Goal: Task Accomplishment & Management: Complete application form

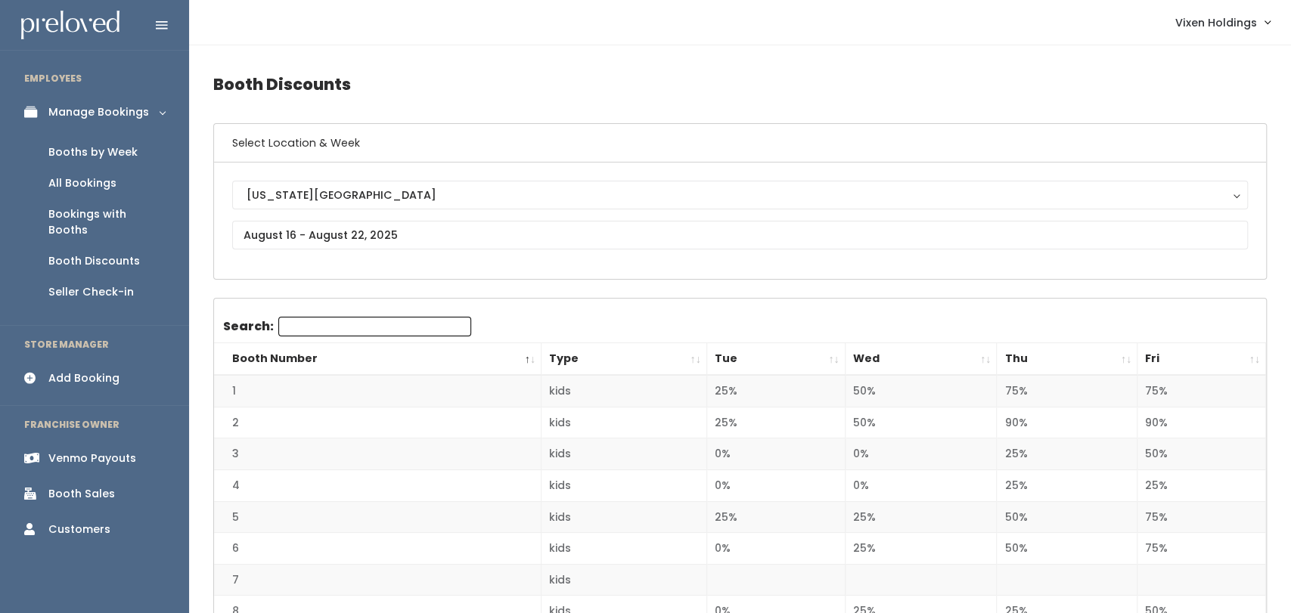
click at [95, 150] on div "Booths by Week" at bounding box center [92, 152] width 89 height 16
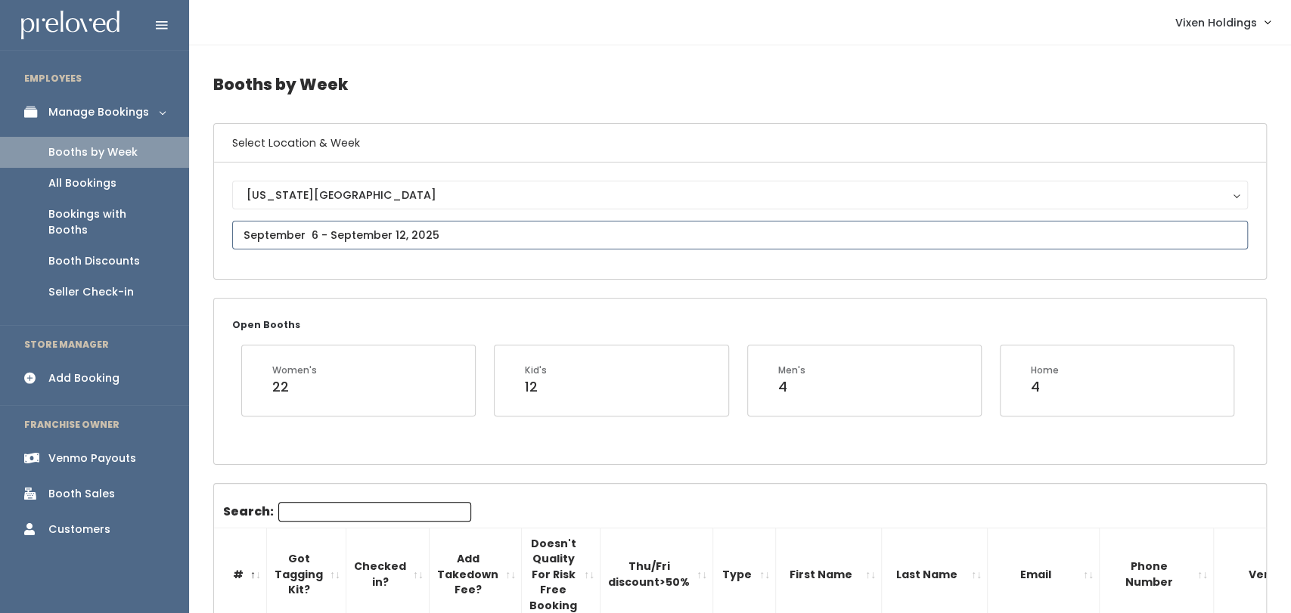
click at [349, 227] on input "text" at bounding box center [739, 235] width 1015 height 29
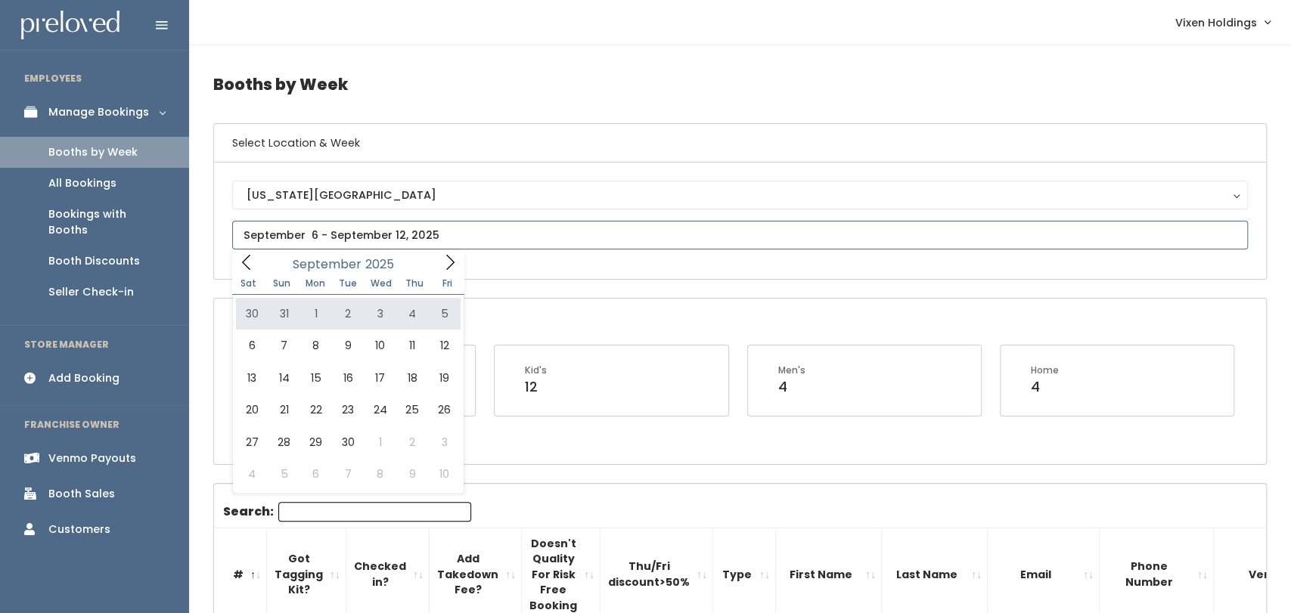
click at [241, 263] on icon at bounding box center [246, 262] width 17 height 17
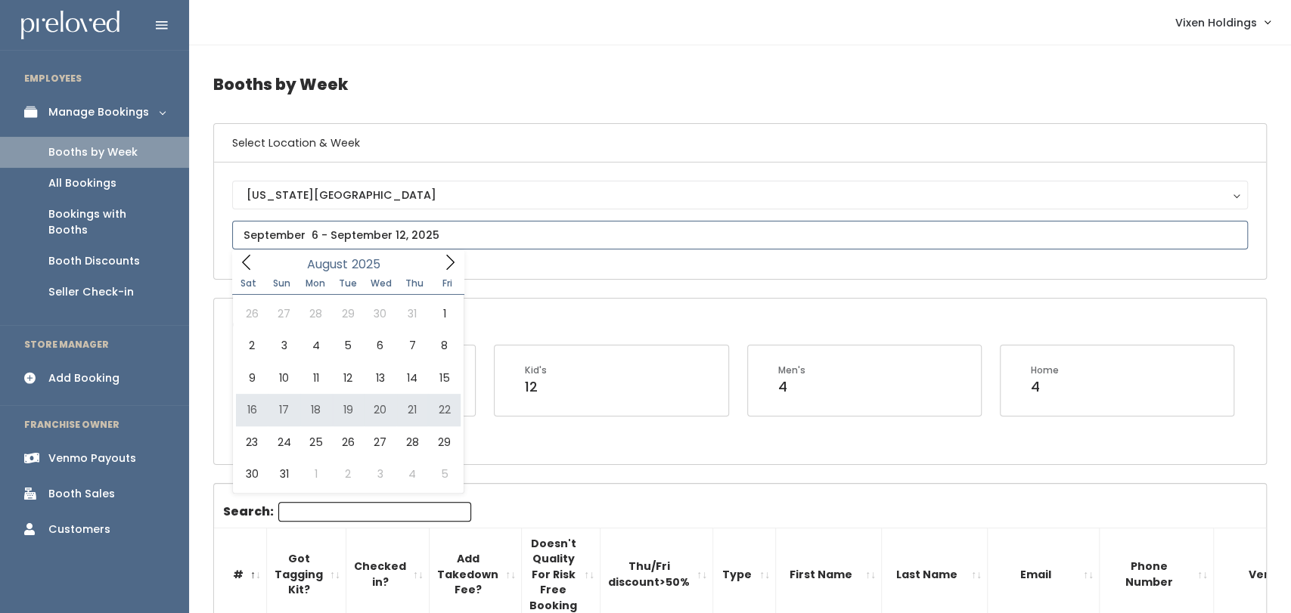
type input "August 16 to August 22"
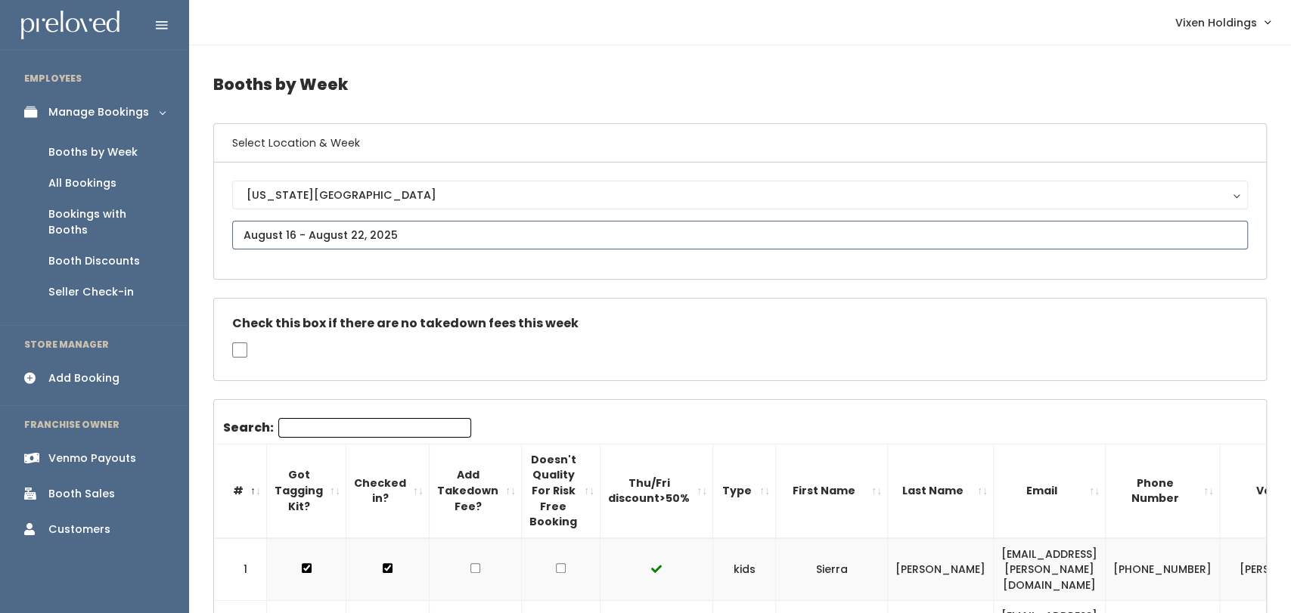
click at [506, 233] on input "text" at bounding box center [739, 235] width 1015 height 29
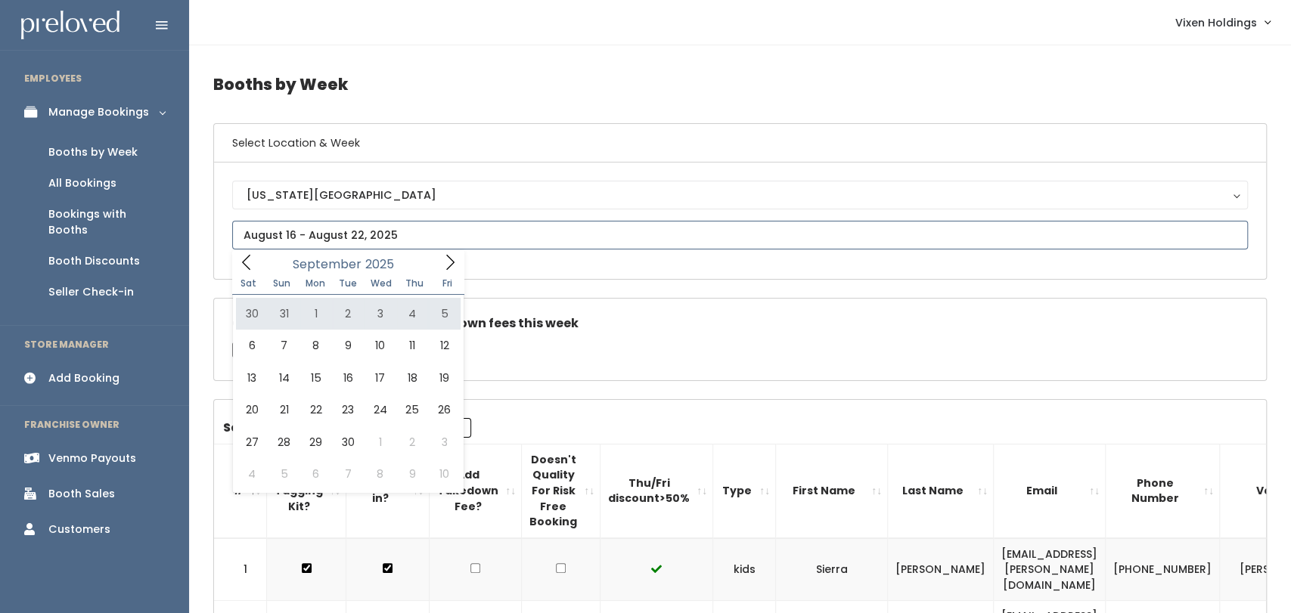
click at [249, 266] on icon at bounding box center [246, 262] width 17 height 17
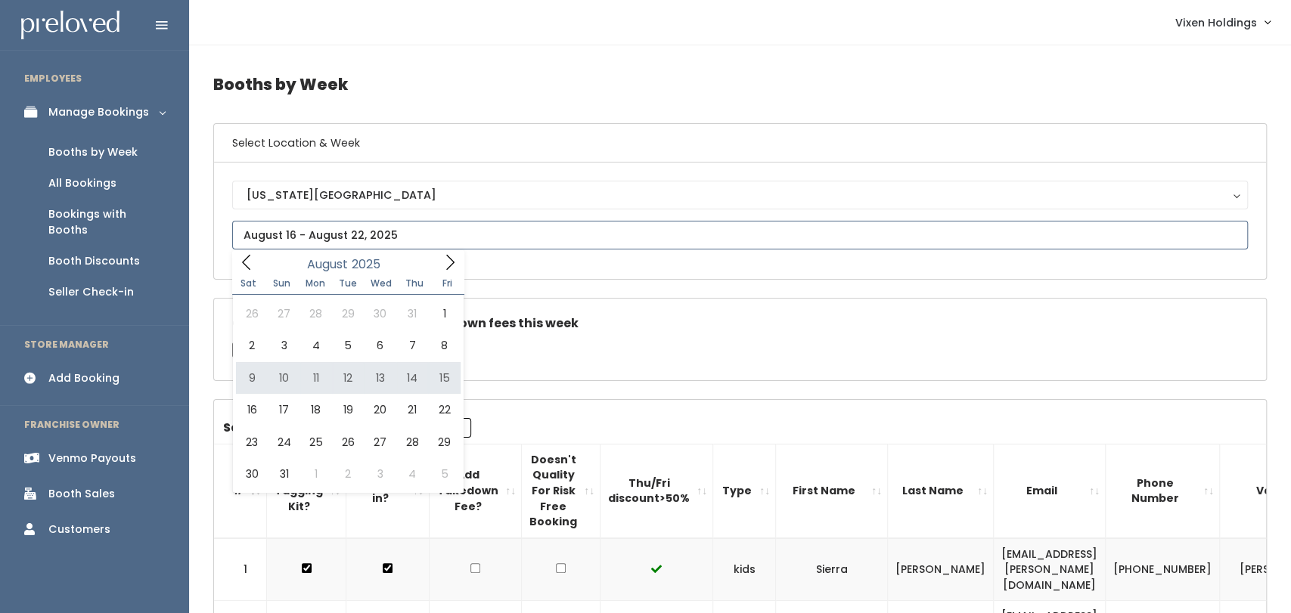
type input "August 9 to August 15"
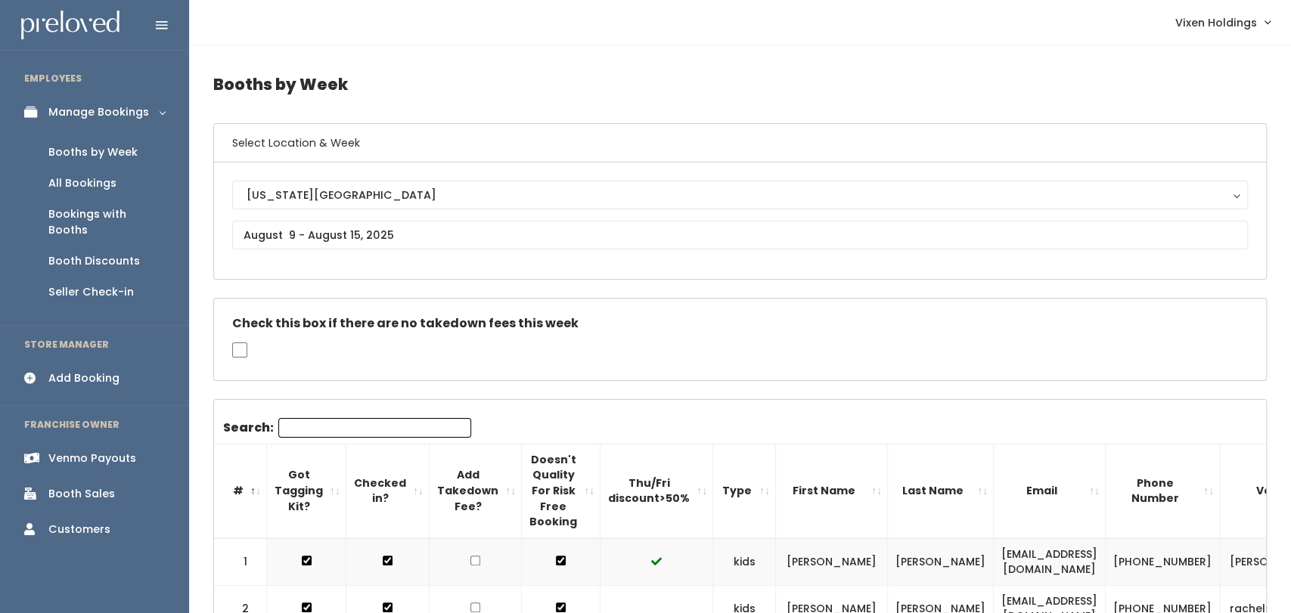
click at [377, 217] on div "Oklahoma City Oklahoma City" at bounding box center [739, 221] width 1015 height 80
click at [395, 236] on input "text" at bounding box center [739, 235] width 1015 height 29
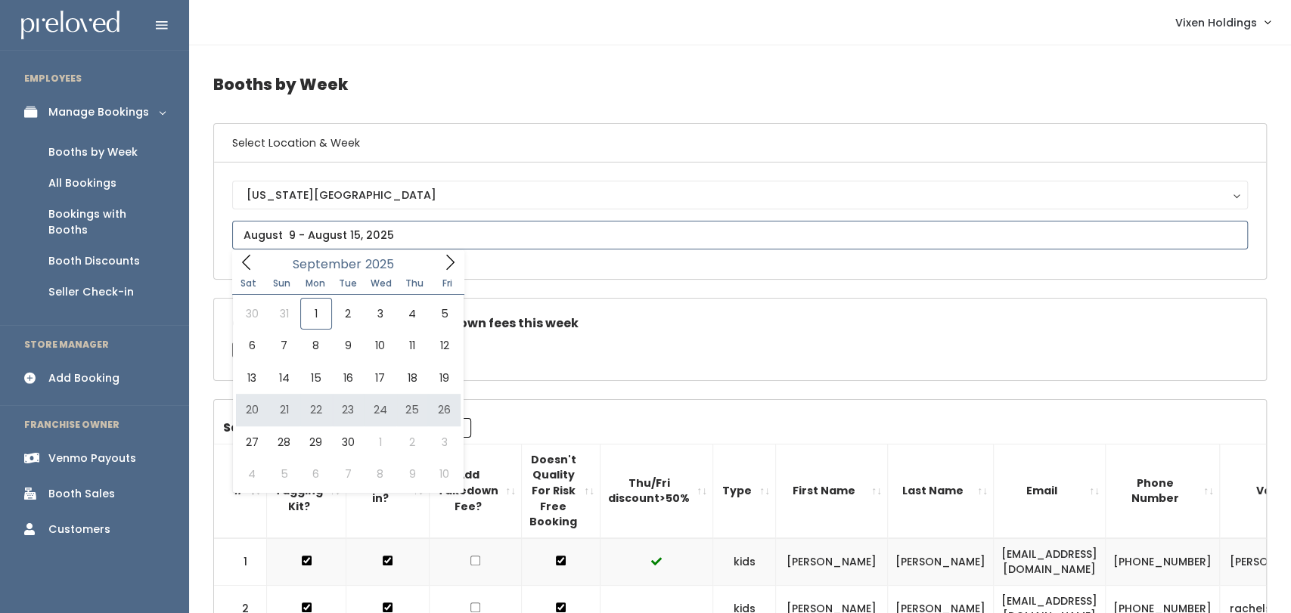
type input "September 20 to September 26"
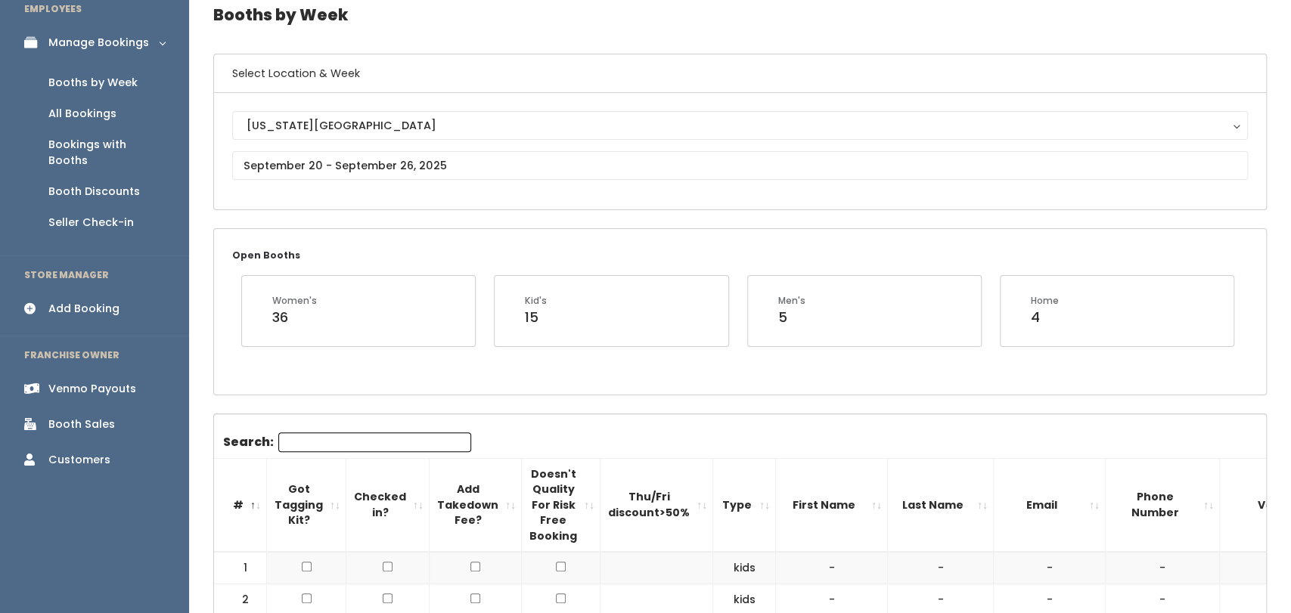
scroll to position [67, 0]
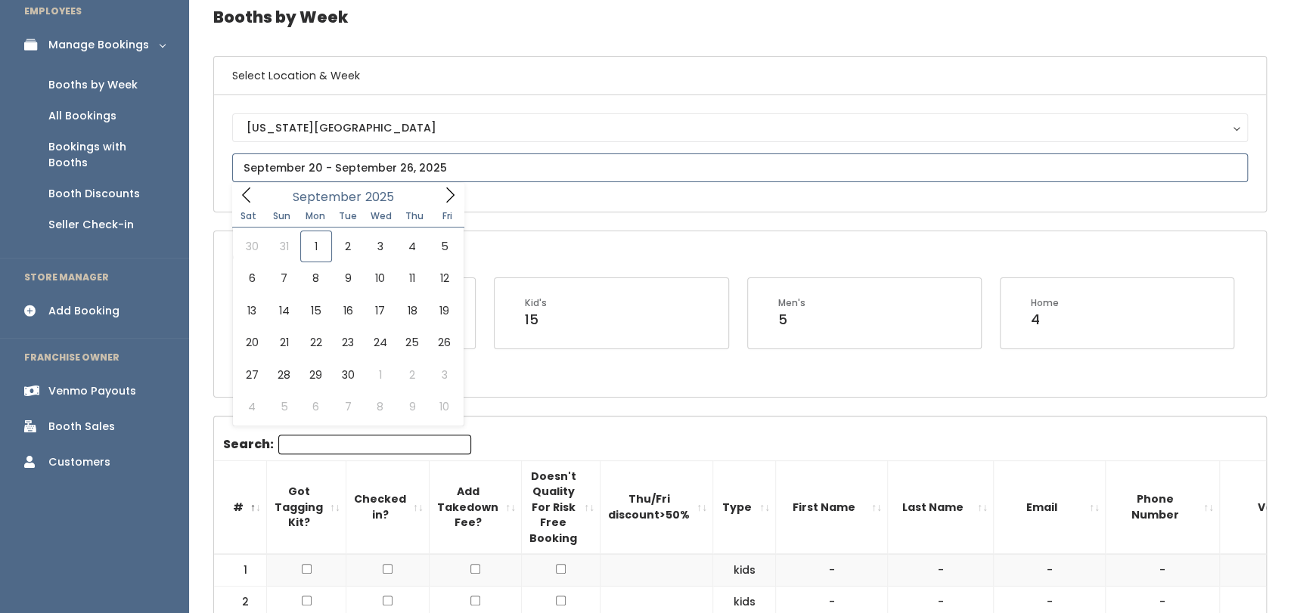
click at [394, 153] on input "text" at bounding box center [739, 167] width 1015 height 29
click at [247, 202] on icon at bounding box center [246, 195] width 17 height 17
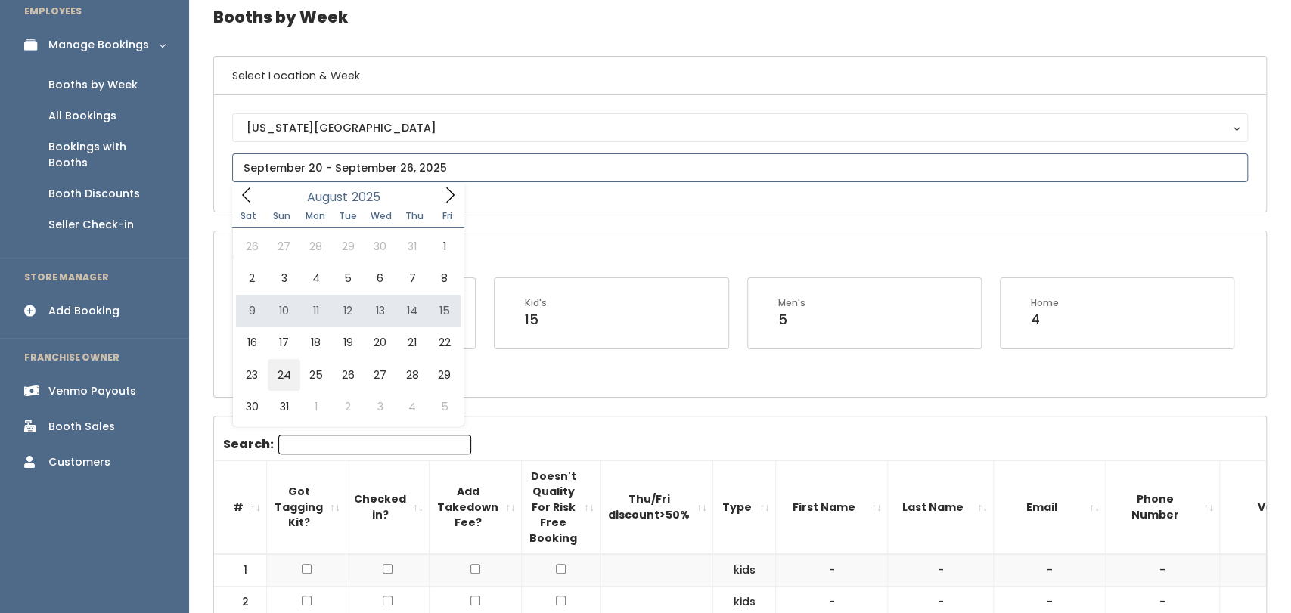
type input "August 23 to August 29"
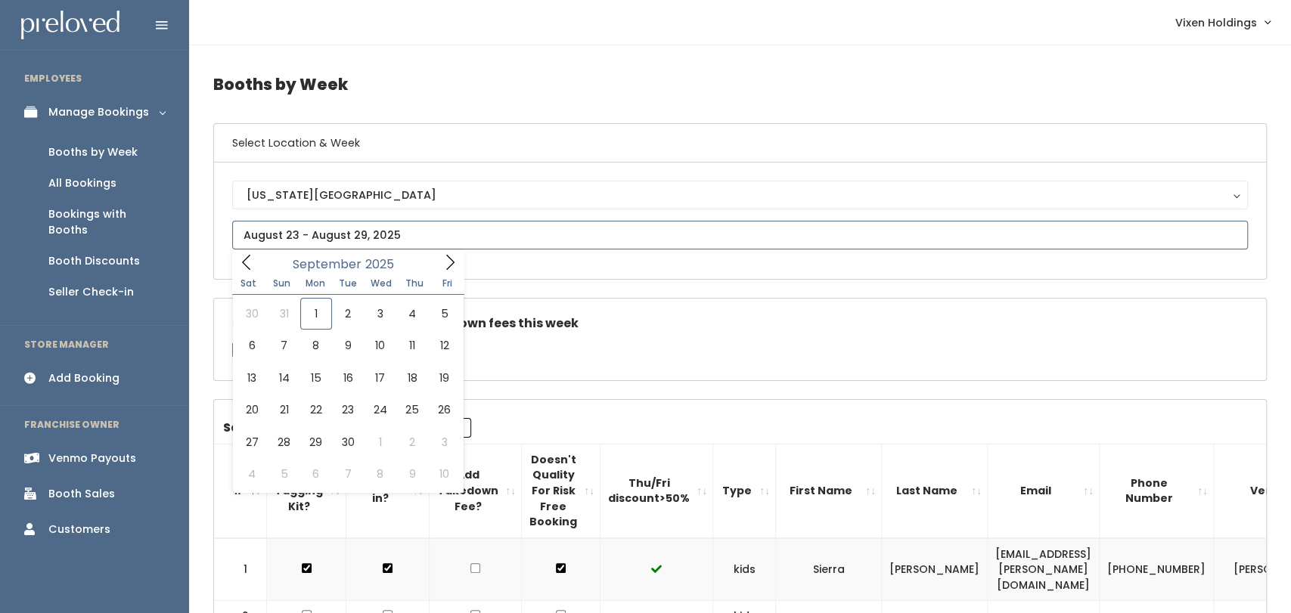
click at [249, 264] on icon at bounding box center [246, 262] width 17 height 17
type input "August 2 to August 8"
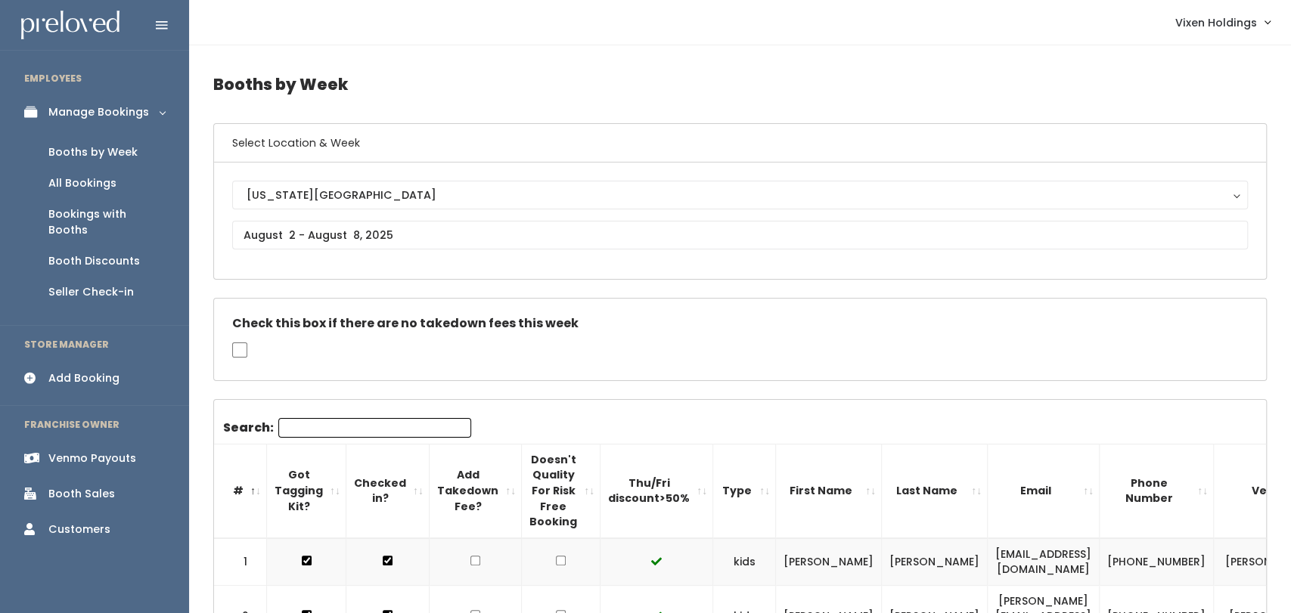
scroll to position [9, 0]
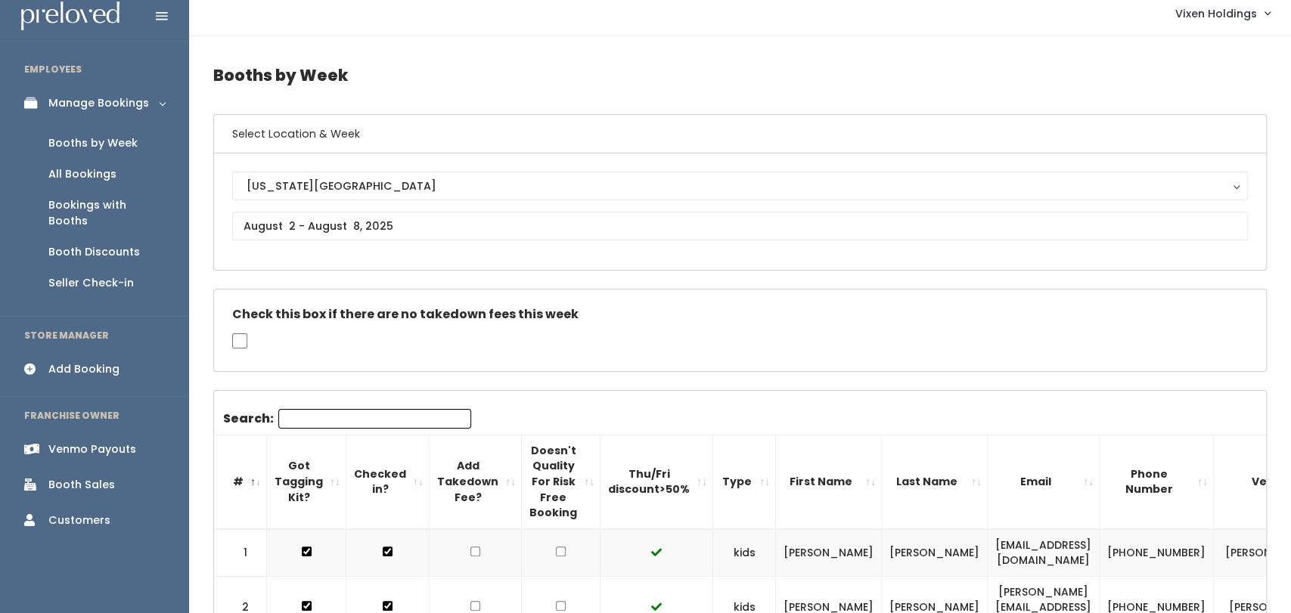
click at [105, 361] on div "Add Booking" at bounding box center [83, 369] width 71 height 16
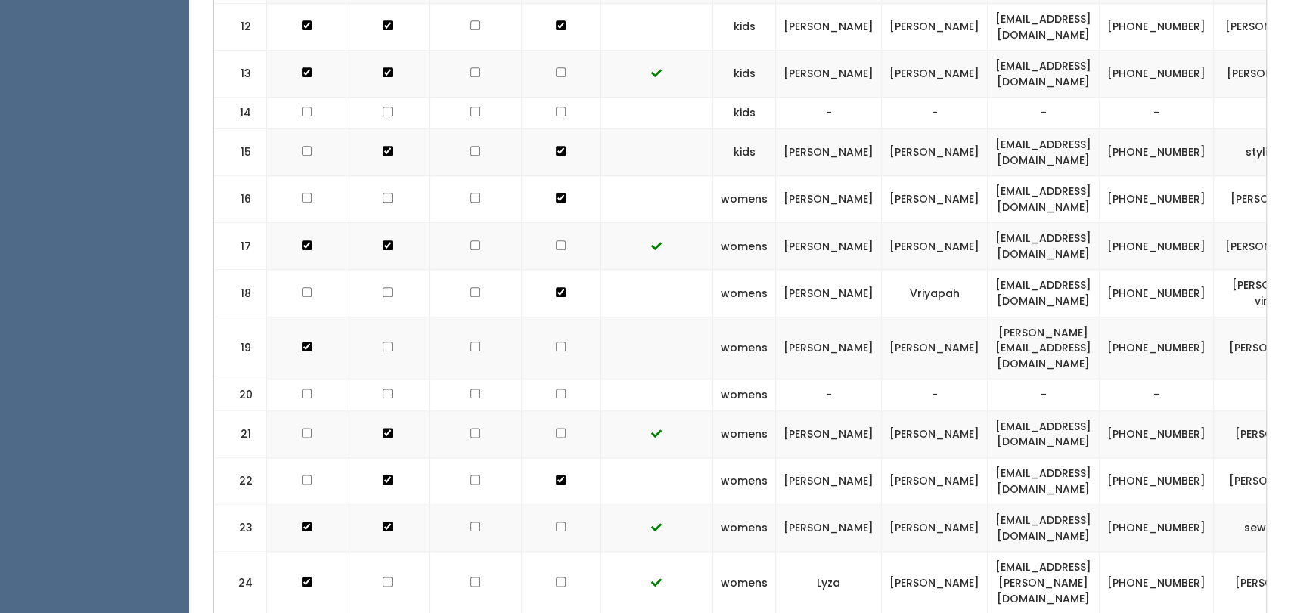
scroll to position [1024, 0]
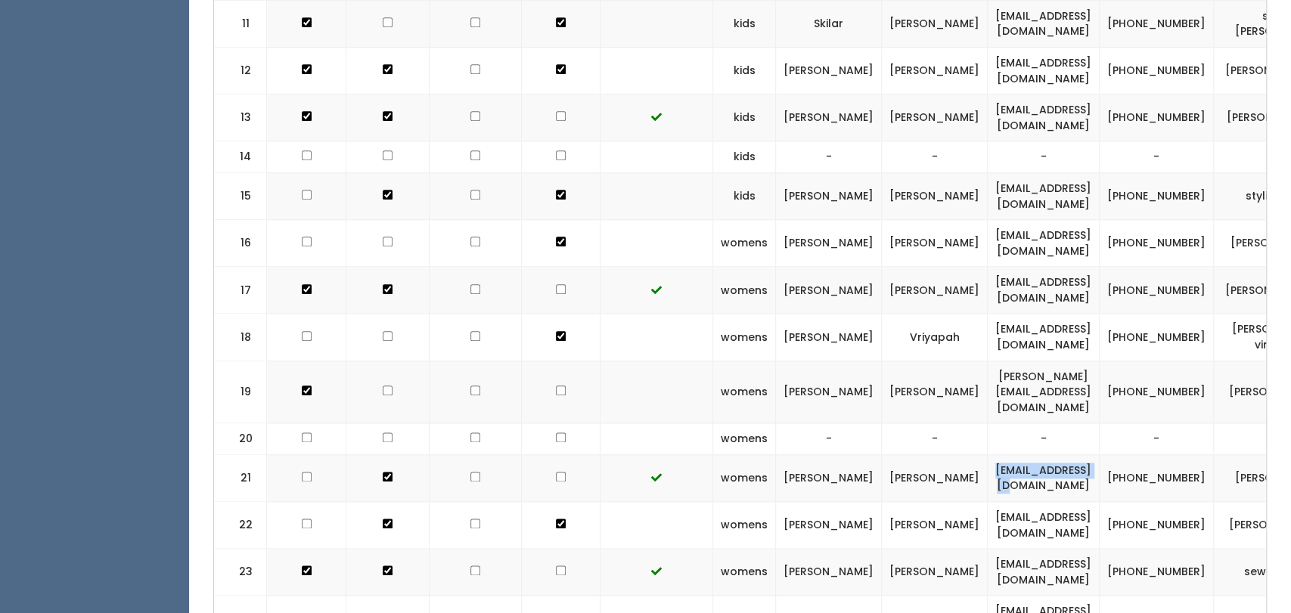
drag, startPoint x: 1079, startPoint y: 413, endPoint x: 914, endPoint y: 421, distance: 165.0
click at [987, 454] on td "jm4days@gmail.com" at bounding box center [1043, 477] width 112 height 47
copy td "jm4days@gmail.com"
drag, startPoint x: 1241, startPoint y: 417, endPoint x: 1182, endPoint y: 398, distance: 61.2
click at [1213, 454] on td "[PERSON_NAME]" at bounding box center [1279, 477] width 133 height 47
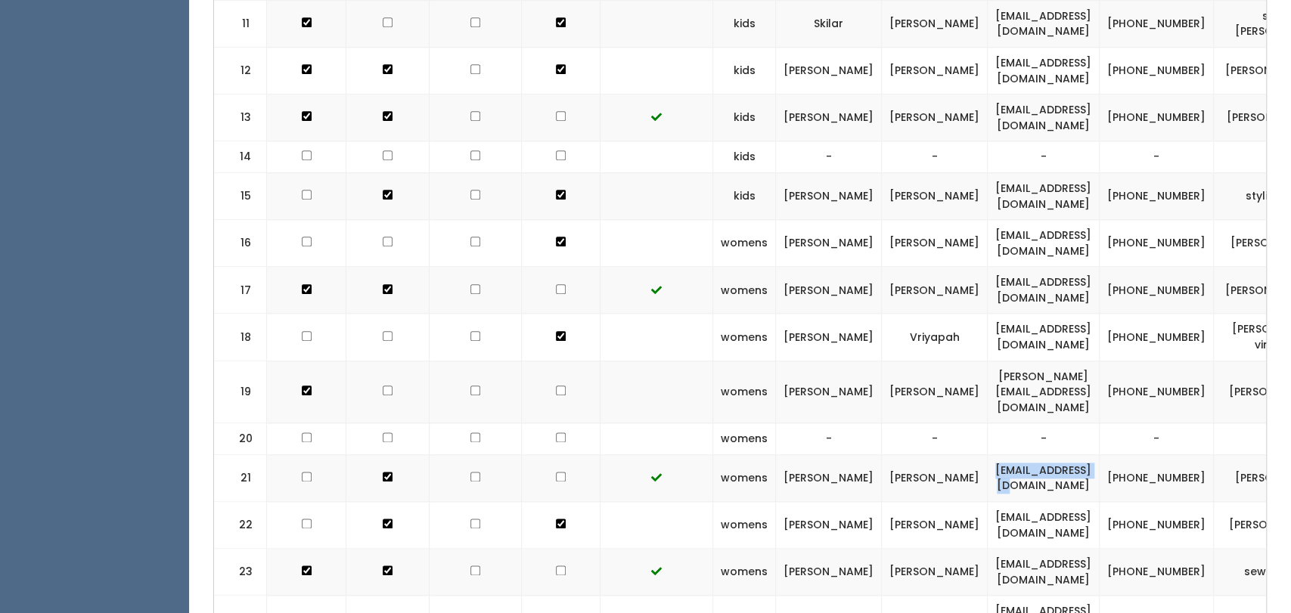
copy td "[PERSON_NAME]"
copy td "(405) 401-8888"
drag, startPoint x: 1145, startPoint y: 421, endPoint x: 1089, endPoint y: 398, distance: 59.7
click at [1099, 454] on td "(405) 401-8888" at bounding box center [1156, 477] width 114 height 47
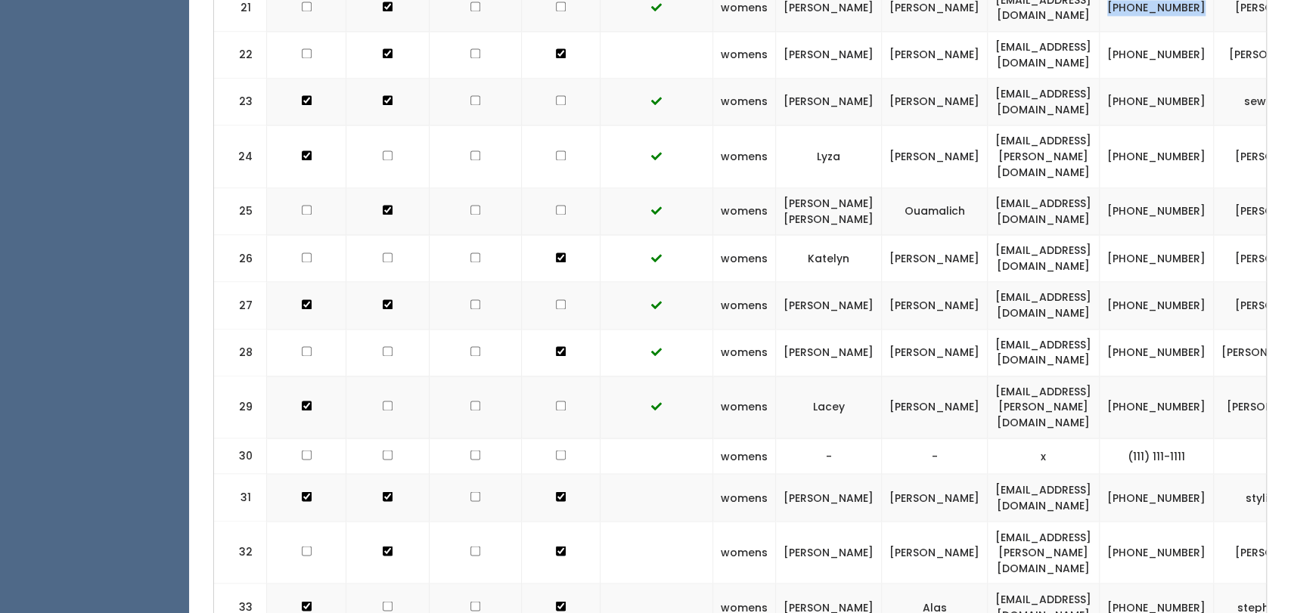
scroll to position [1331, 0]
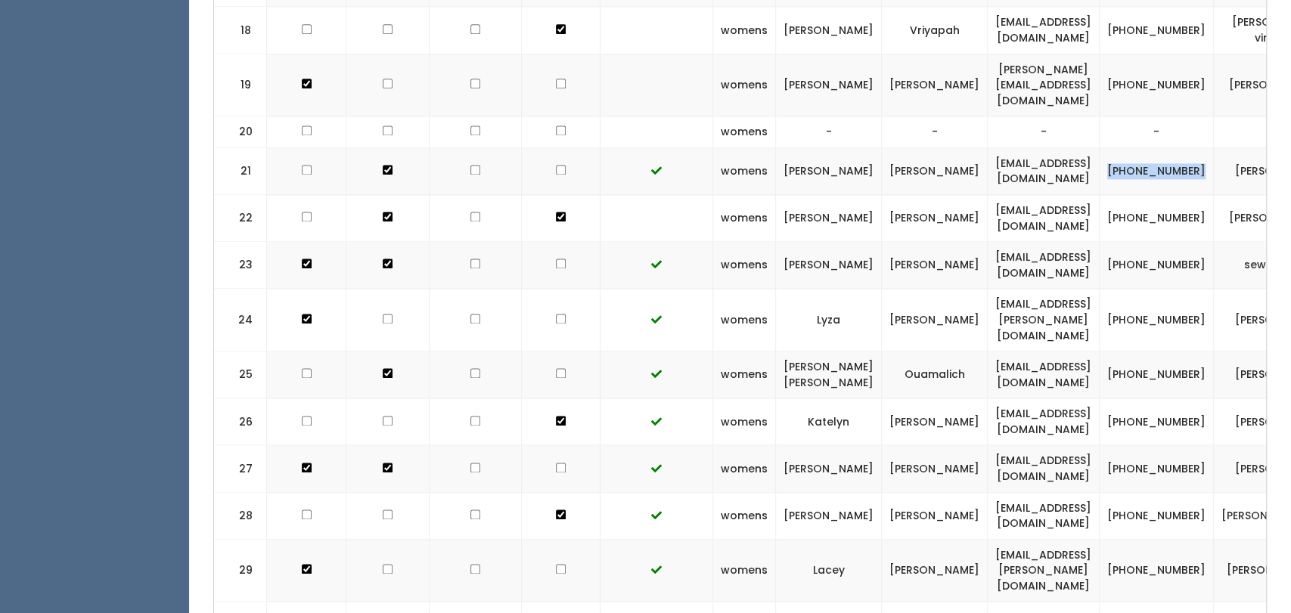
copy td "(405) 401-8888"
drag, startPoint x: 1067, startPoint y: 110, endPoint x: 897, endPoint y: 105, distance: 170.2
click at [897, 147] on tr "21 womens Shana Kortright jm4days@gmail.com (405) 401-8888 shana-kortright" at bounding box center [813, 170] width 1198 height 47
copy tr "jm4days@gmail.com"
drag, startPoint x: 1245, startPoint y: 111, endPoint x: 1185, endPoint y: 95, distance: 61.8
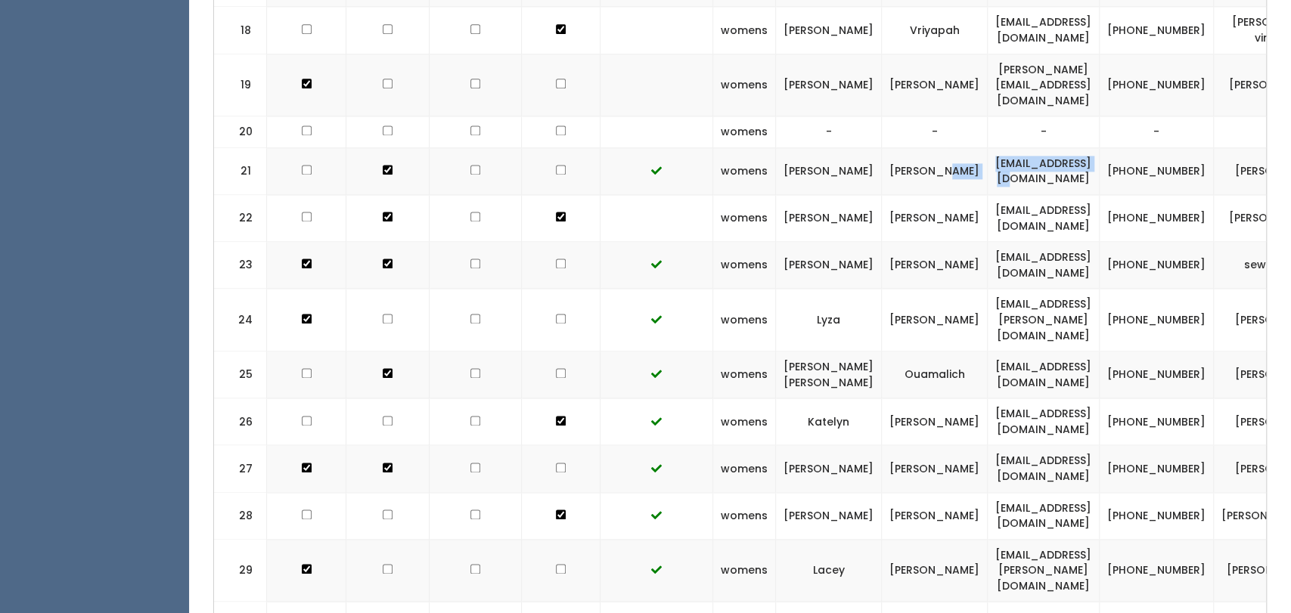
click at [1213, 147] on td "shana-kortright" at bounding box center [1279, 170] width 133 height 47
copy td "shana-kortright"
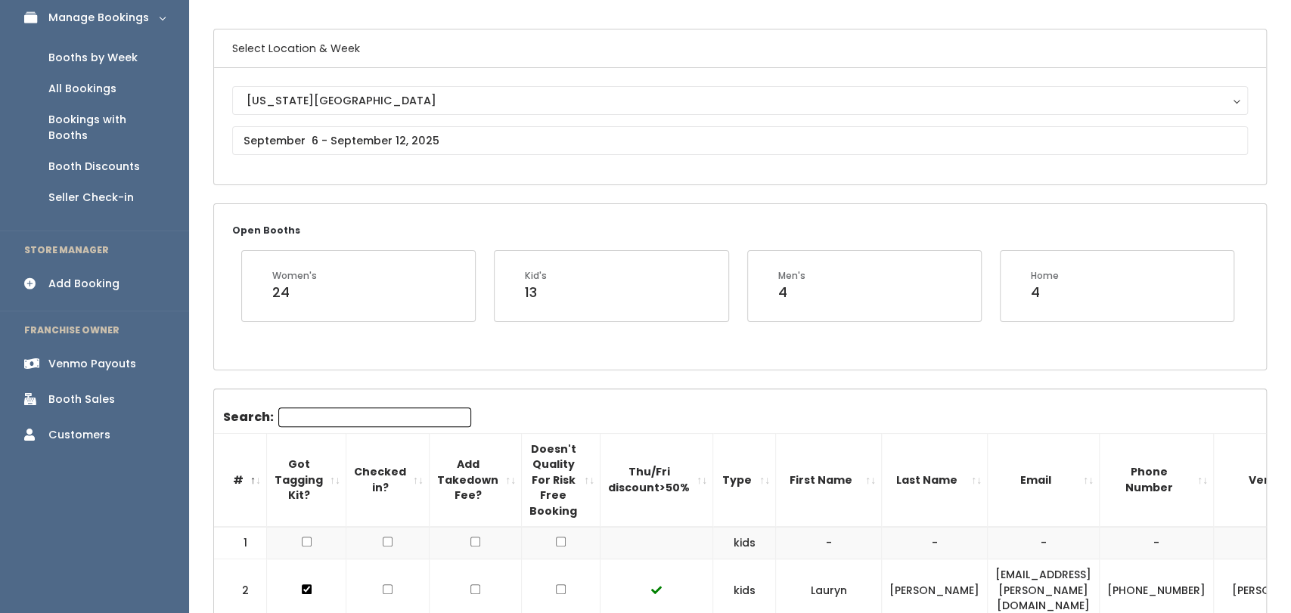
click at [100, 267] on link "Add Booking" at bounding box center [94, 284] width 189 height 34
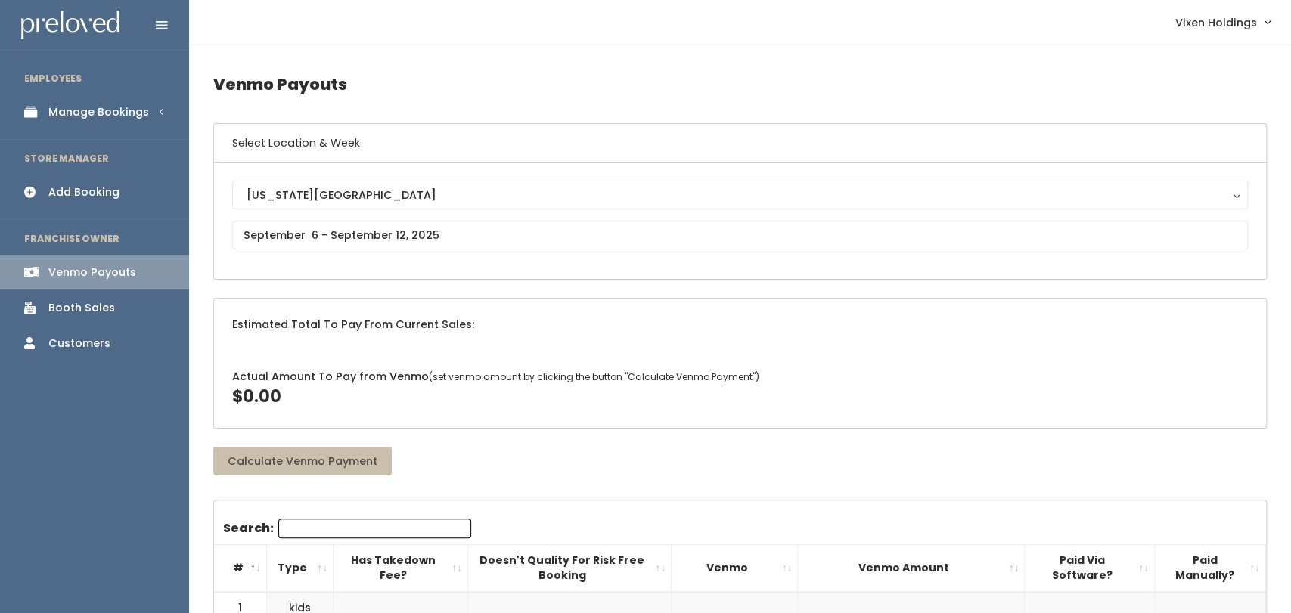
click at [63, 206] on link "Add Booking" at bounding box center [94, 192] width 189 height 34
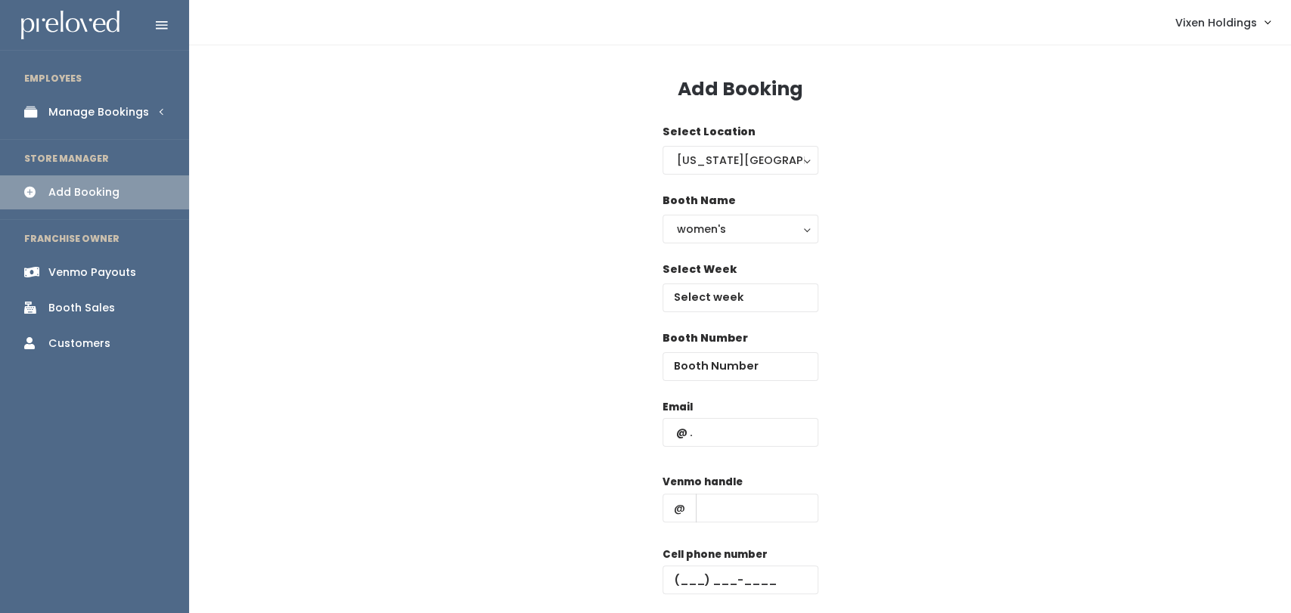
click at [113, 112] on div "Manage Bookings" at bounding box center [98, 112] width 101 height 16
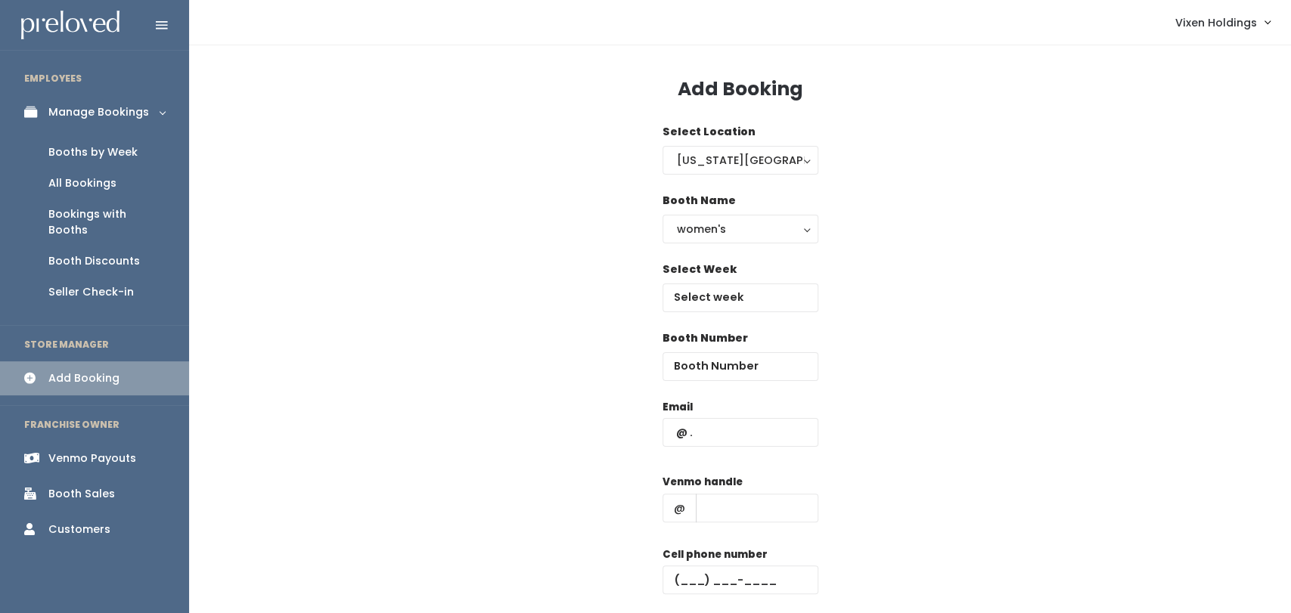
click at [93, 154] on div "Booths by Week" at bounding box center [92, 152] width 89 height 16
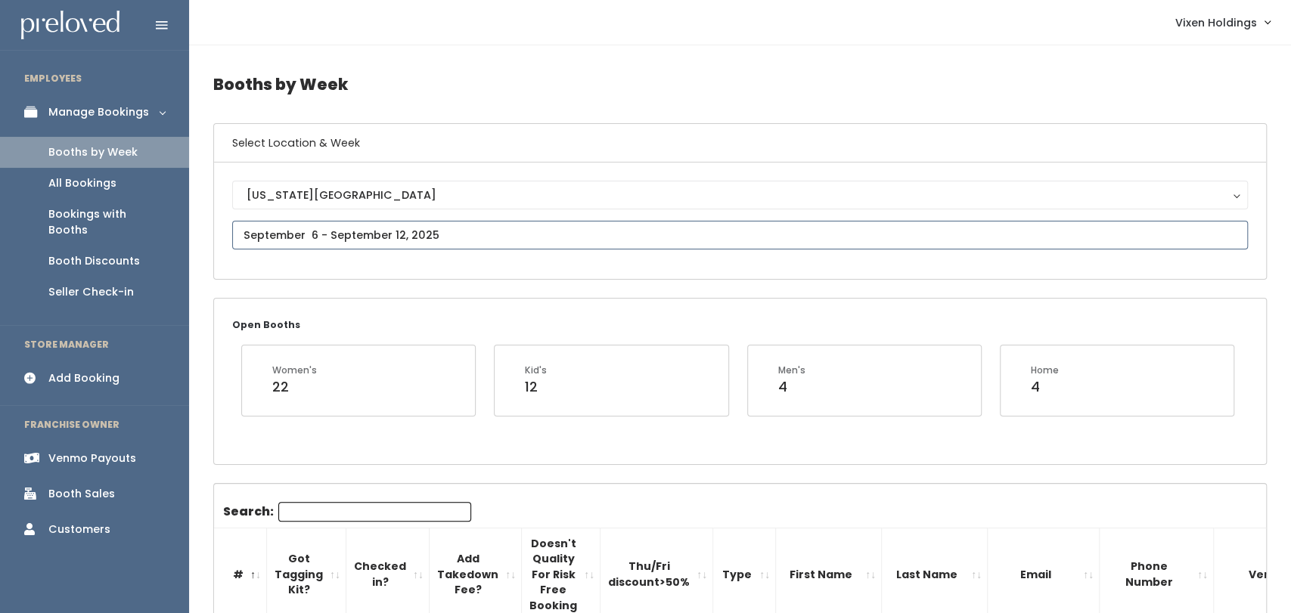
click at [326, 228] on input "text" at bounding box center [739, 235] width 1015 height 29
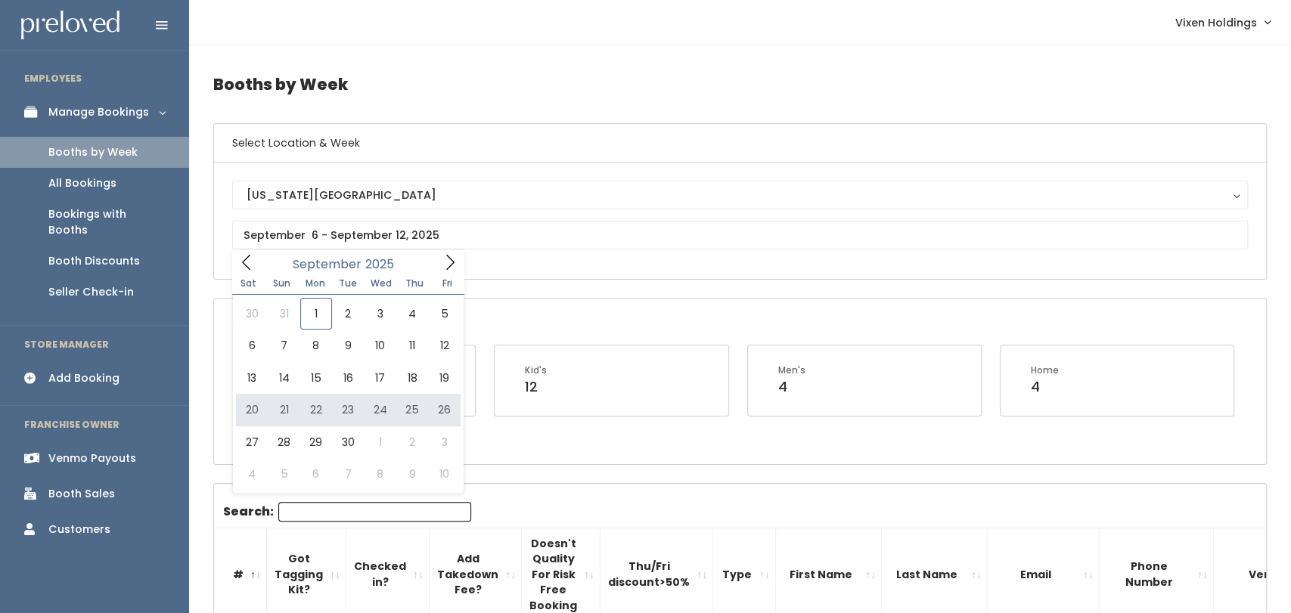
click at [580, 448] on div "Open Booths Women's 22 Kid's 12 Men's 4 Home 4" at bounding box center [740, 381] width 1052 height 165
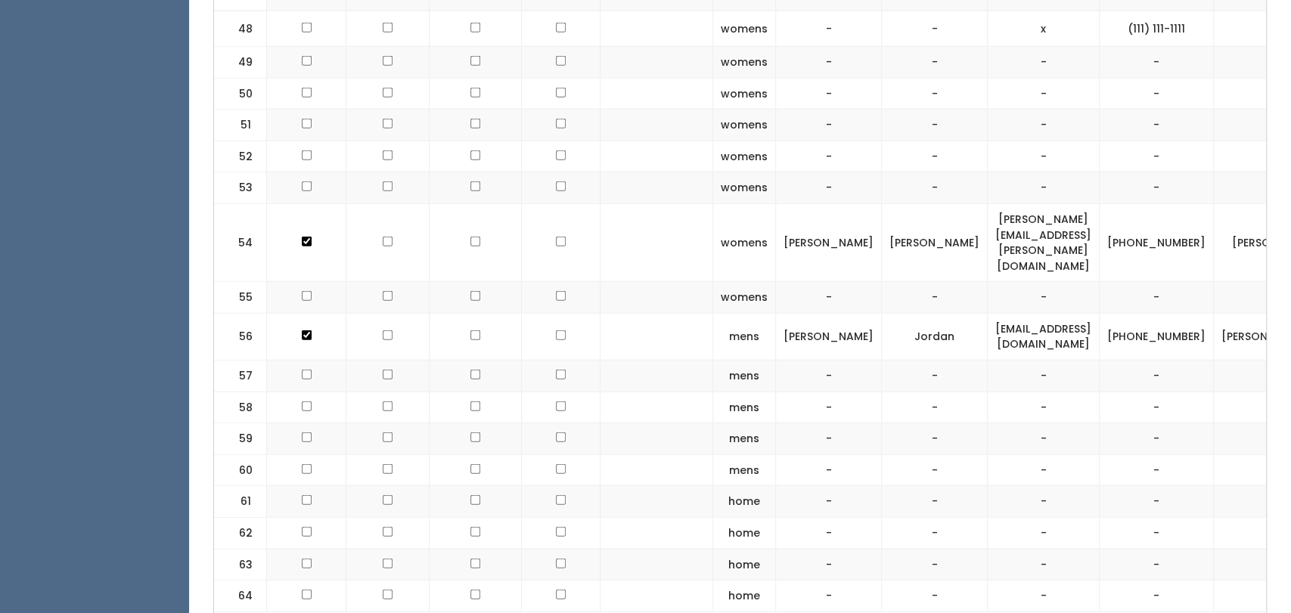
scroll to position [2434, 0]
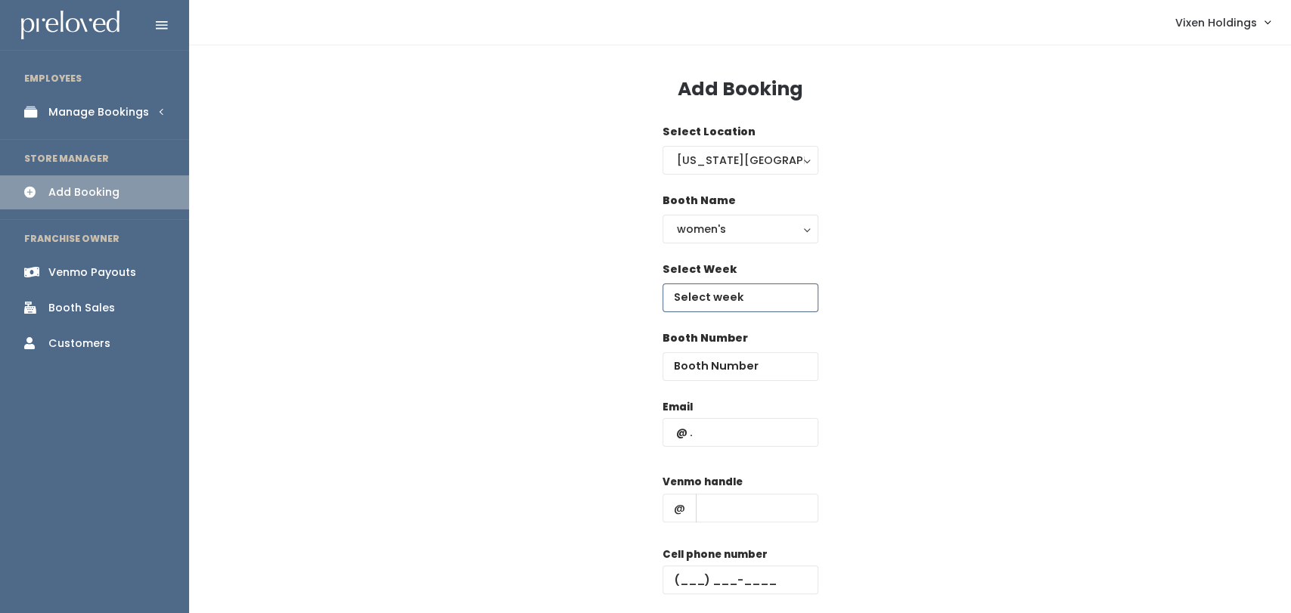
click at [721, 304] on body "EMPLOYEES Manage Bookings Booths by Week All Bookings Bookings with Booths Boot…" at bounding box center [645, 362] width 1291 height 724
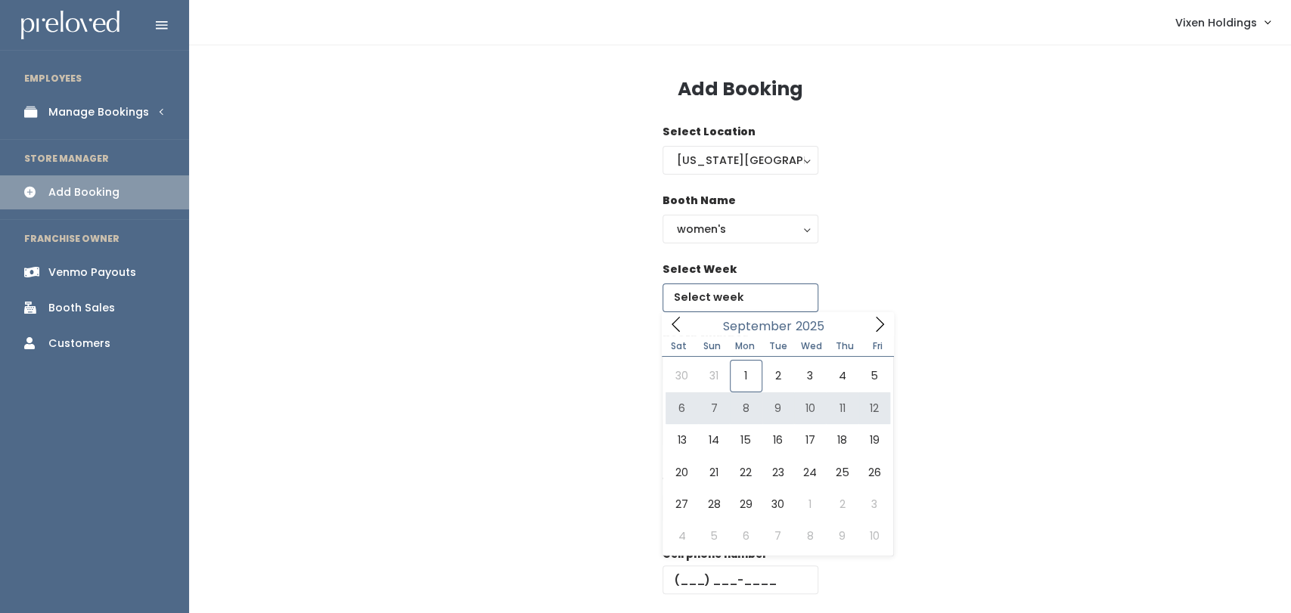
type input "September 6 to September 12"
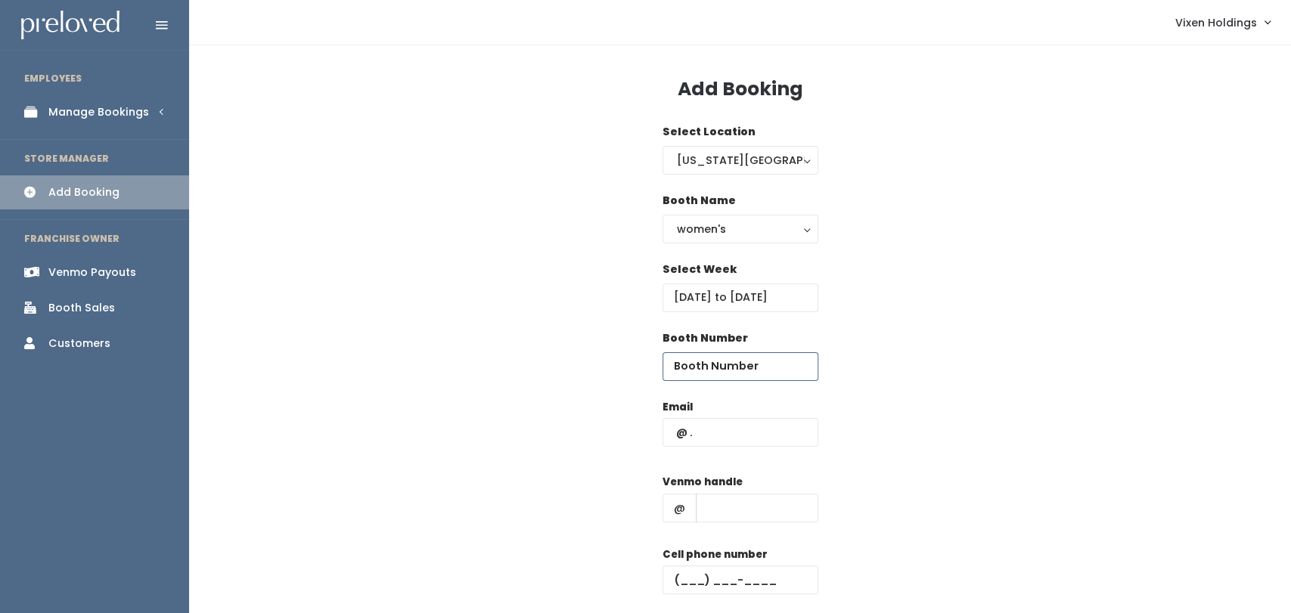
click at [727, 359] on input "number" at bounding box center [740, 366] width 156 height 29
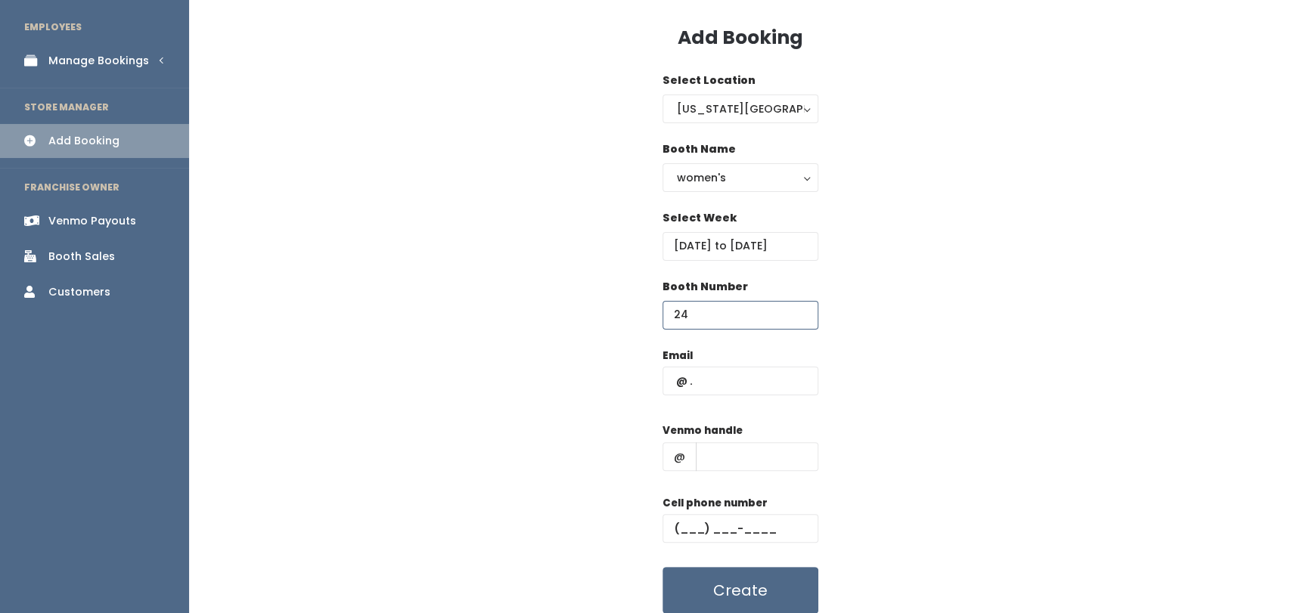
type input "24"
click at [718, 388] on input "text" at bounding box center [740, 381] width 156 height 29
paste input "jm4days@gmail.com"
type input "jm4days@gmail.com"
click at [717, 459] on input "text" at bounding box center [757, 456] width 122 height 29
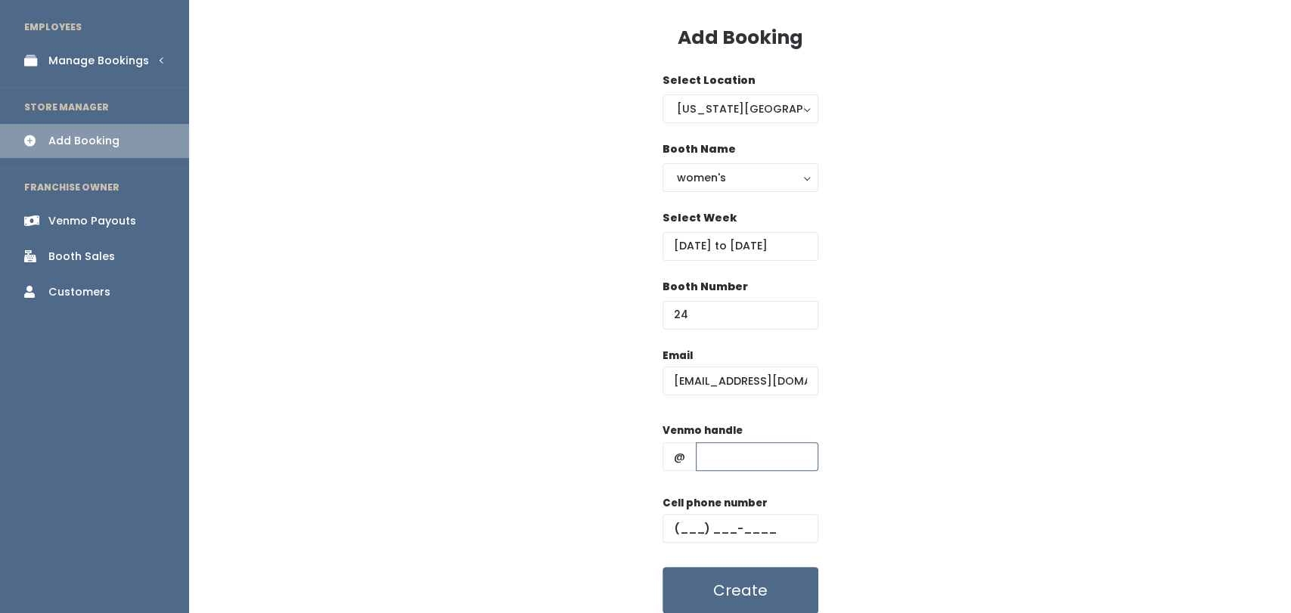
paste input "shana-kortright"
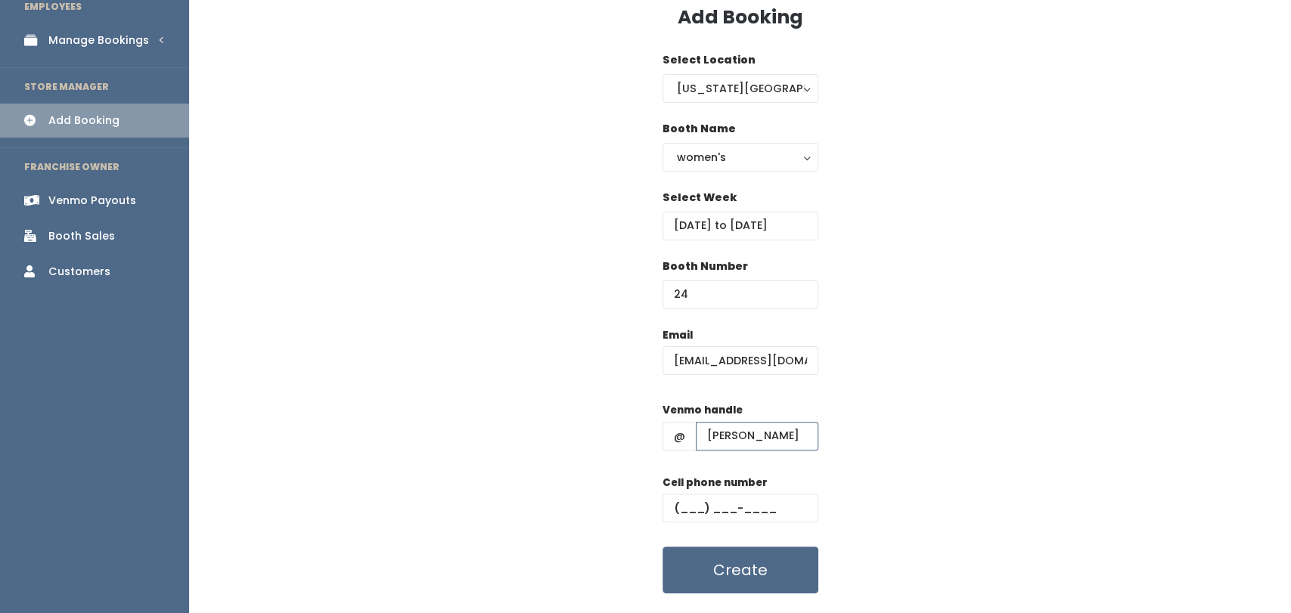
scroll to position [70, 0]
type input "shana-kortright"
click at [686, 500] on input "text" at bounding box center [740, 509] width 156 height 29
paste input "(405) 401-8888"
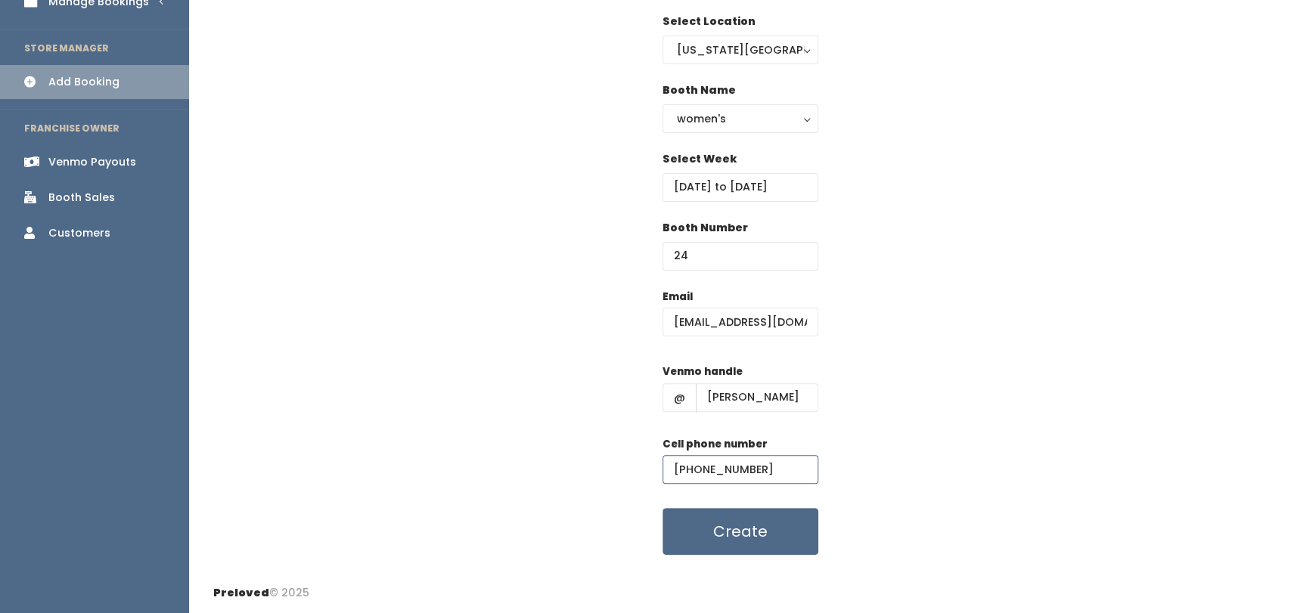
scroll to position [107, 0]
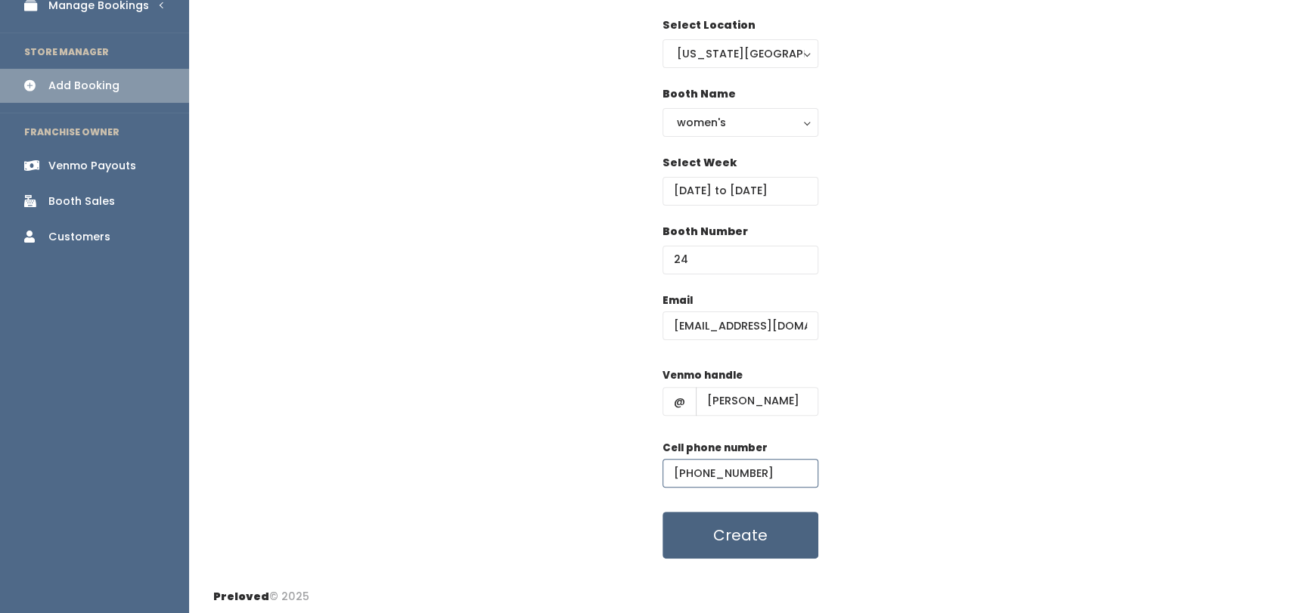
type input "(405) 401-8888"
click at [715, 559] on button "Create" at bounding box center [740, 535] width 156 height 47
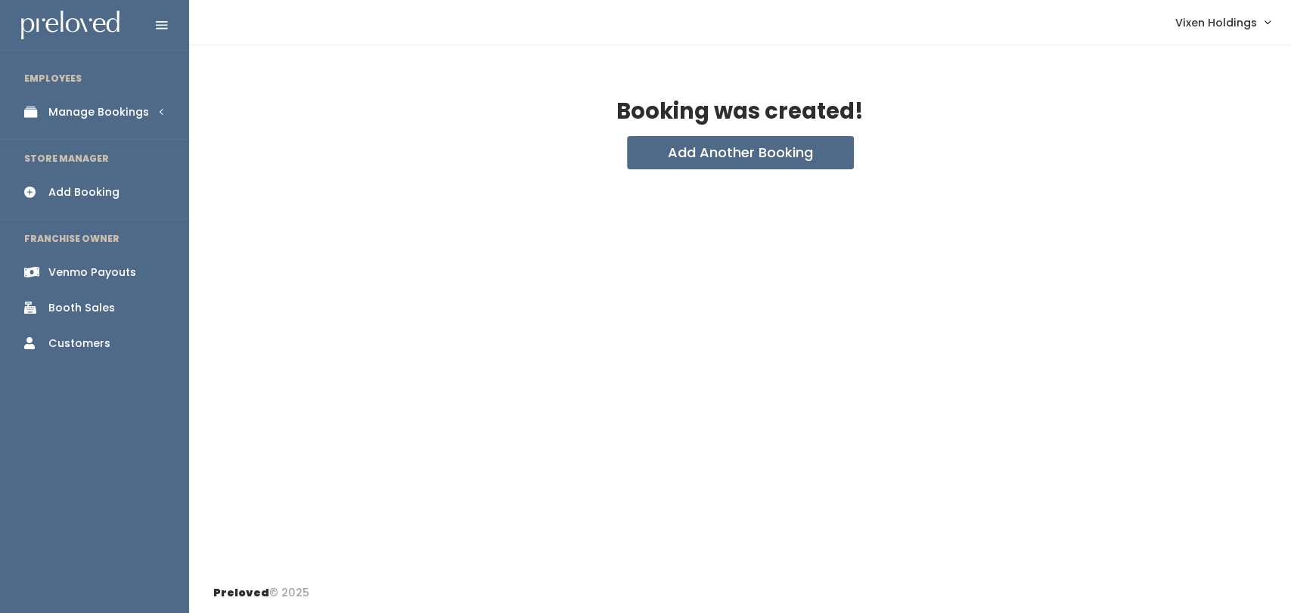
click at [712, 175] on div "Booking was created! Add Another Booking" at bounding box center [740, 309] width 1102 height 528
click at [716, 138] on button "Add Another Booking" at bounding box center [740, 152] width 227 height 33
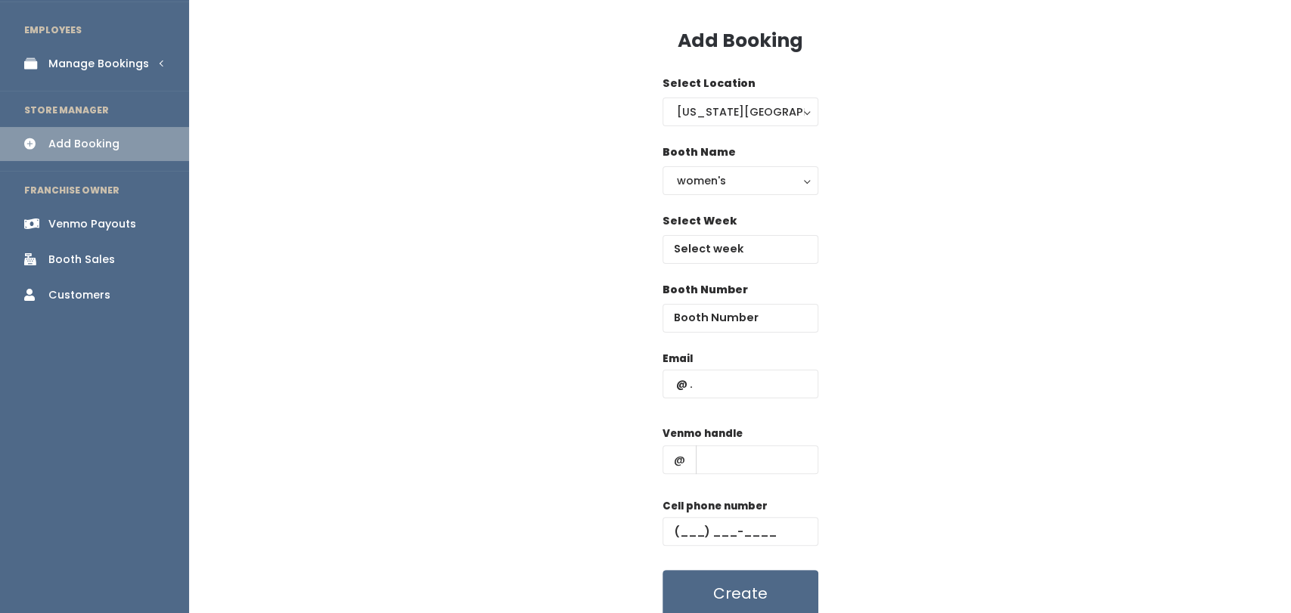
scroll to position [54, 0]
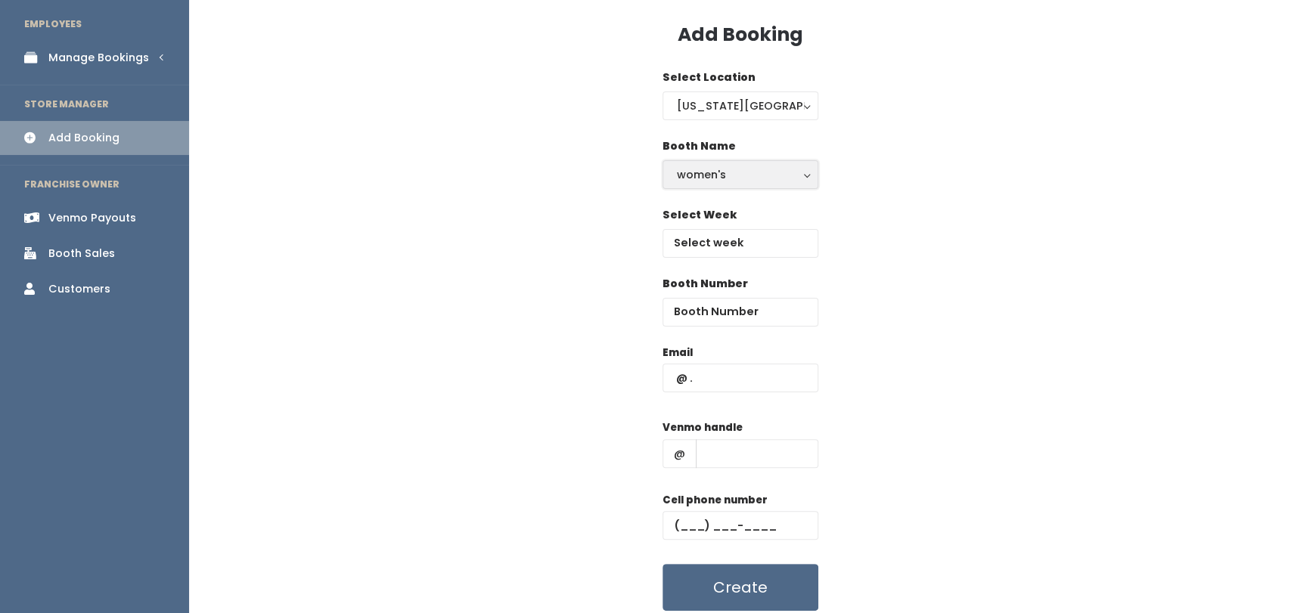
click at [724, 180] on div "women's" at bounding box center [740, 174] width 127 height 17
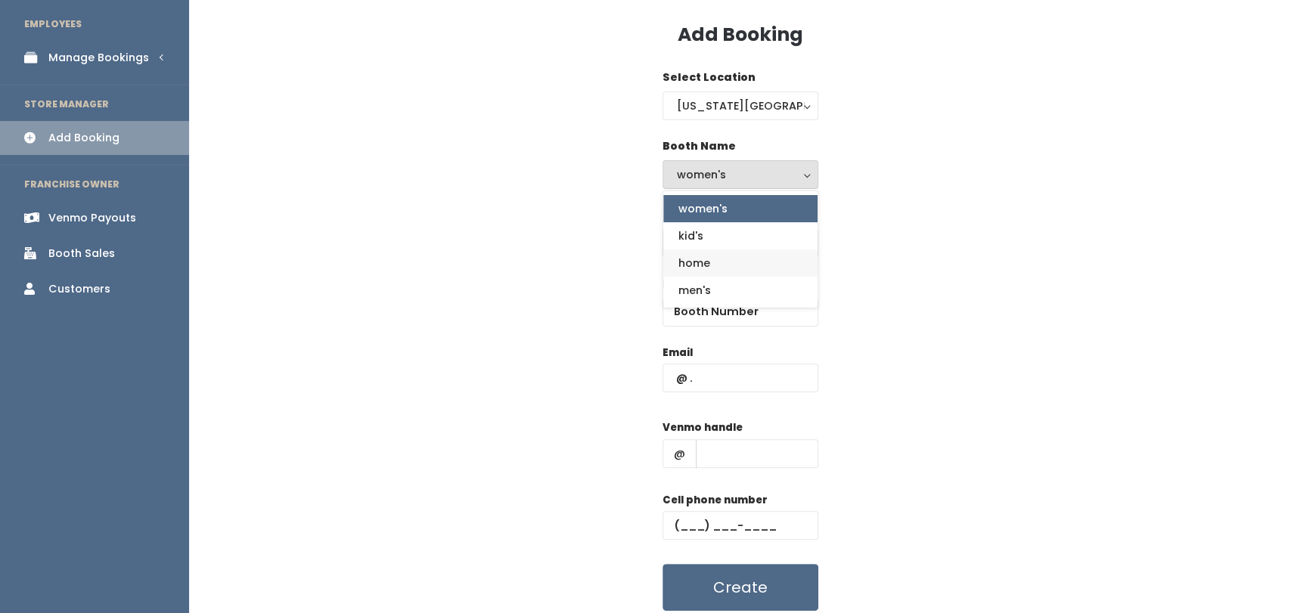
click at [713, 265] on link "home" at bounding box center [740, 262] width 154 height 27
select select "home"
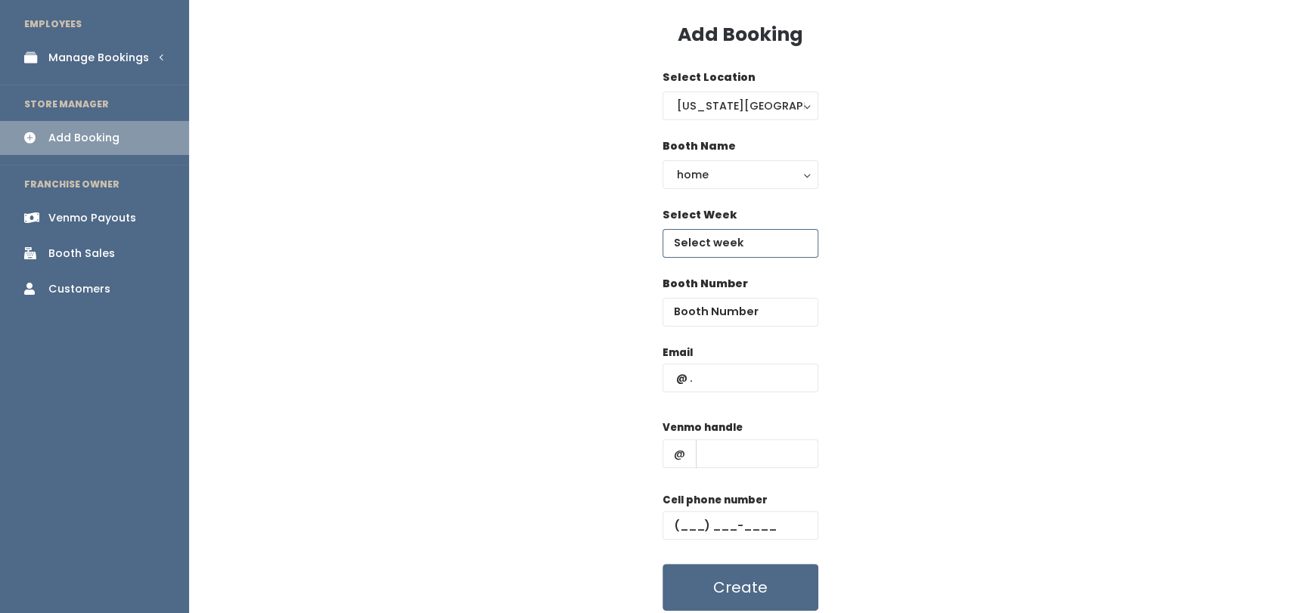
click at [706, 247] on input "text" at bounding box center [740, 243] width 156 height 29
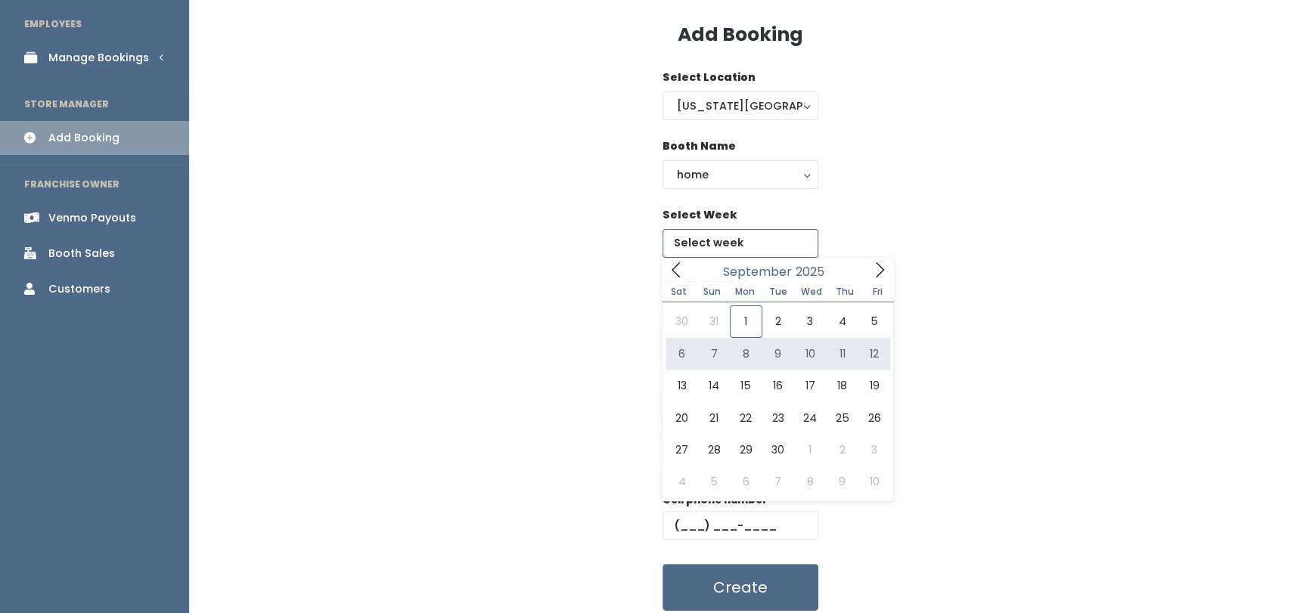
type input "September 6 to September 12"
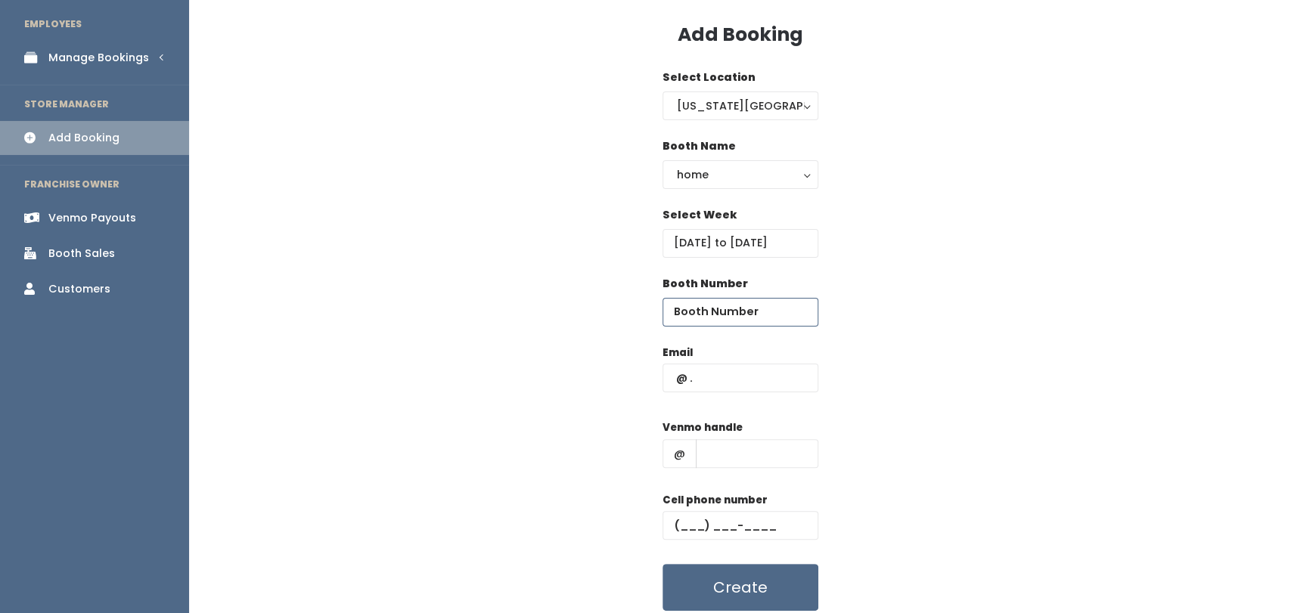
click at [714, 312] on input "number" at bounding box center [740, 312] width 156 height 29
click at [713, 384] on input "text" at bounding box center [740, 378] width 156 height 29
click at [698, 317] on input "number" at bounding box center [740, 312] width 156 height 29
type input "61"
click at [736, 371] on input "text" at bounding box center [740, 378] width 156 height 29
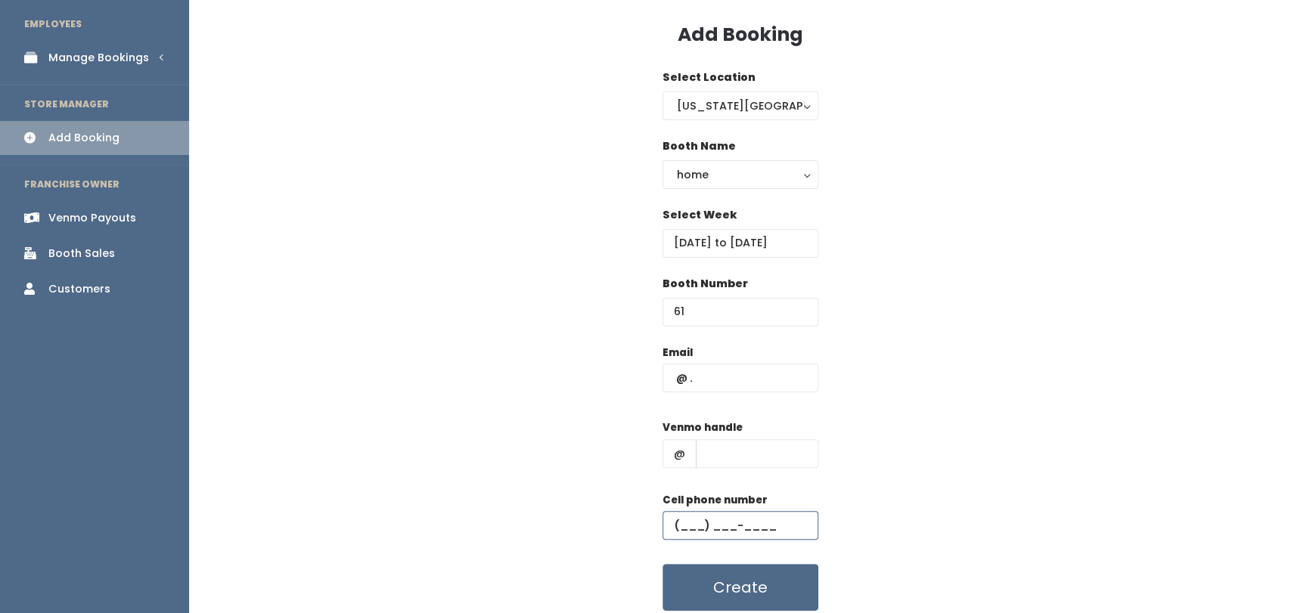
click at [698, 515] on input "text" at bounding box center [740, 525] width 156 height 29
paste input "(405) 401-8888"
type input "(405) 401-8888"
click at [714, 404] on div "Email" at bounding box center [740, 377] width 156 height 64
click at [724, 382] on input "text" at bounding box center [740, 378] width 156 height 29
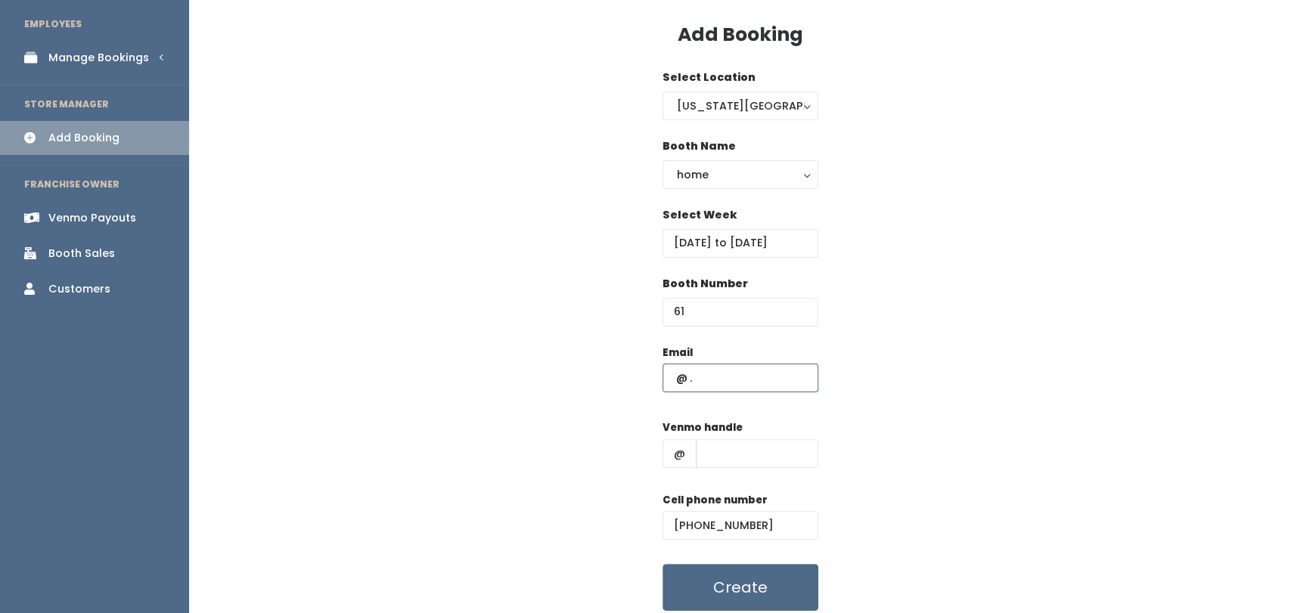
paste input "jm4days@gmail.com"
click at [682, 378] on input "jm4days@gmail.com" at bounding box center [740, 378] width 156 height 29
type input "jm4days@gmail.com"
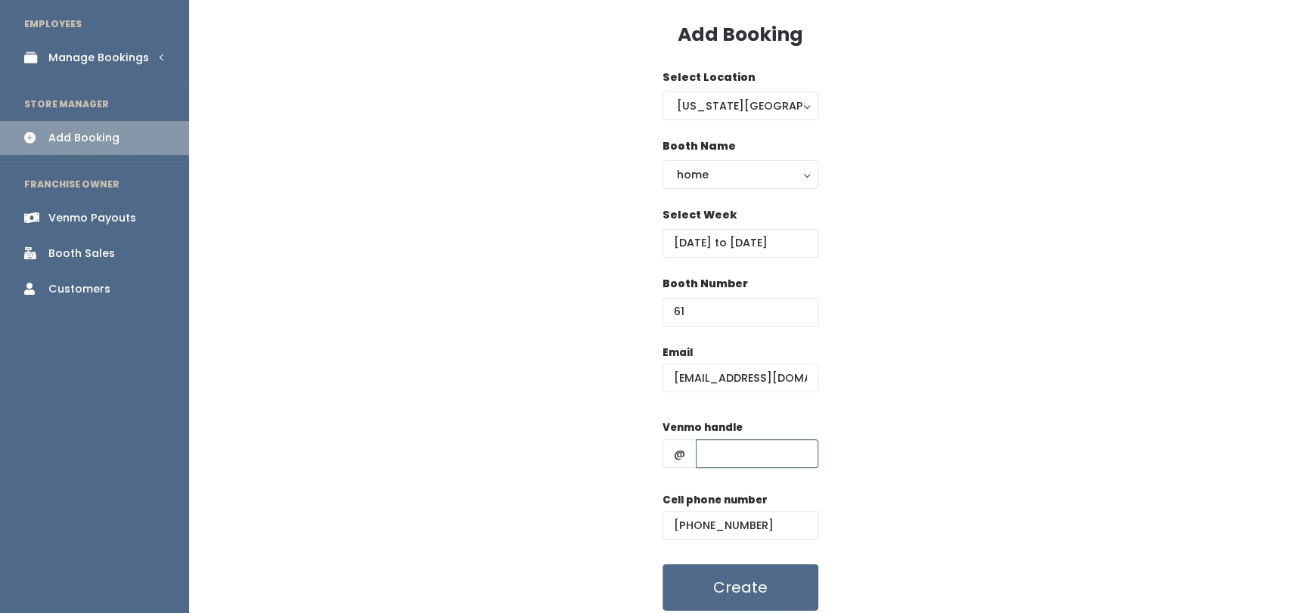
click at [789, 457] on input "text" at bounding box center [757, 453] width 122 height 29
paste input "shana-kortright"
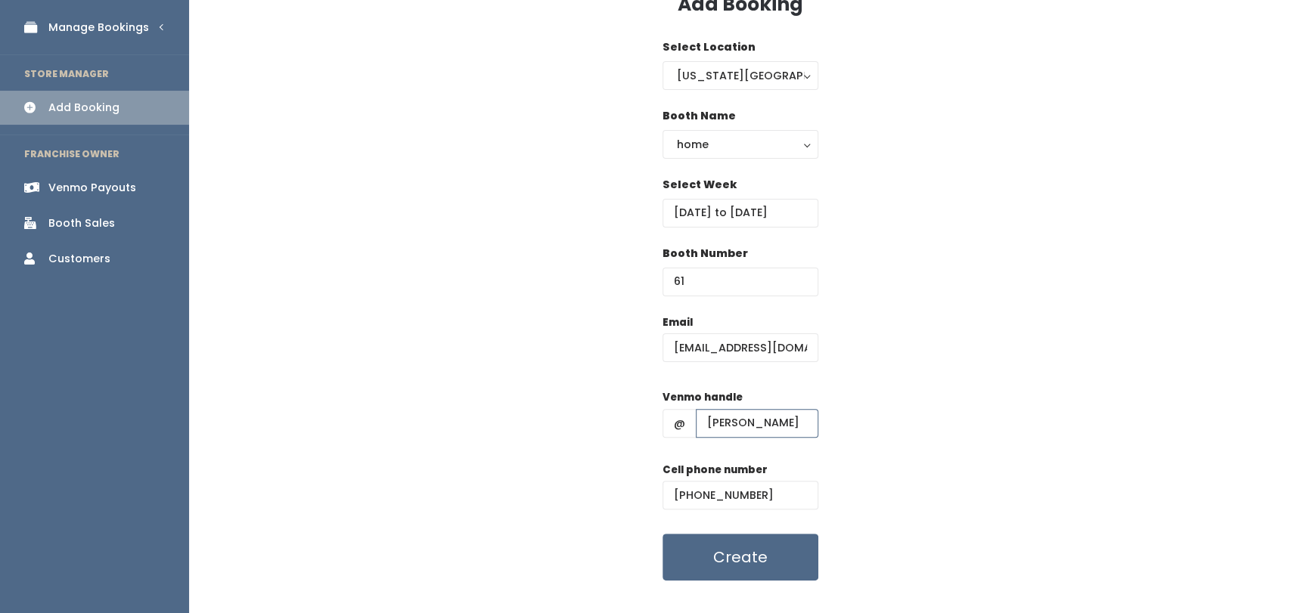
scroll to position [111, 0]
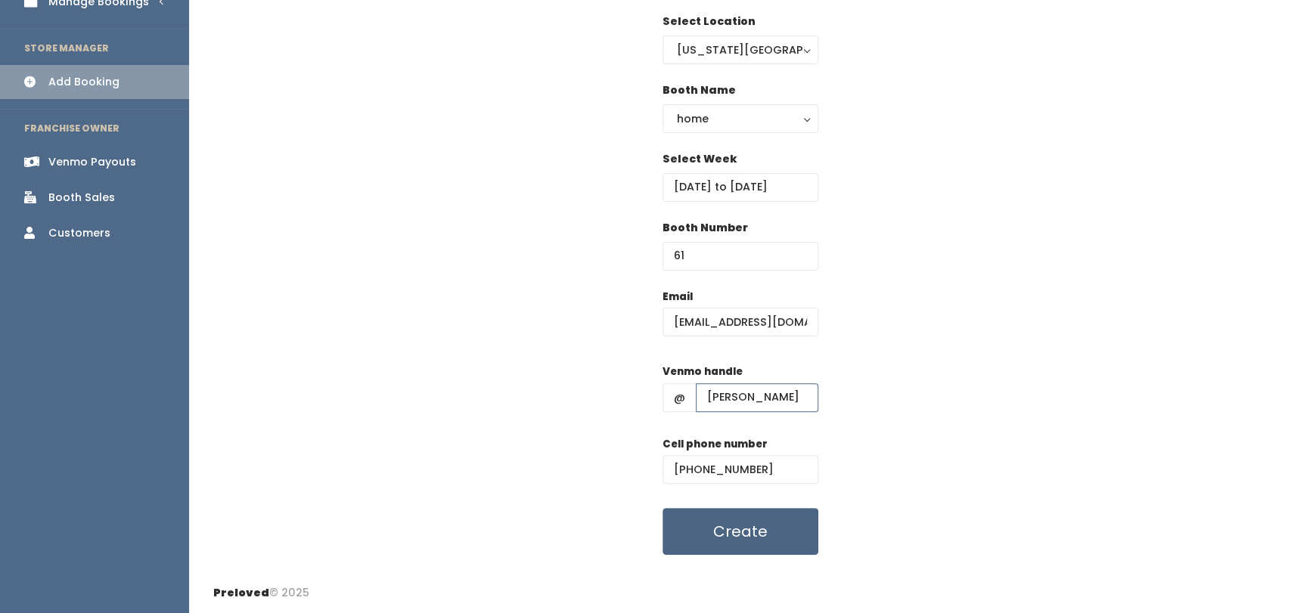
type input "shana-kortright"
click at [743, 551] on button "Create" at bounding box center [740, 531] width 156 height 47
